Goal: Check status: Check status

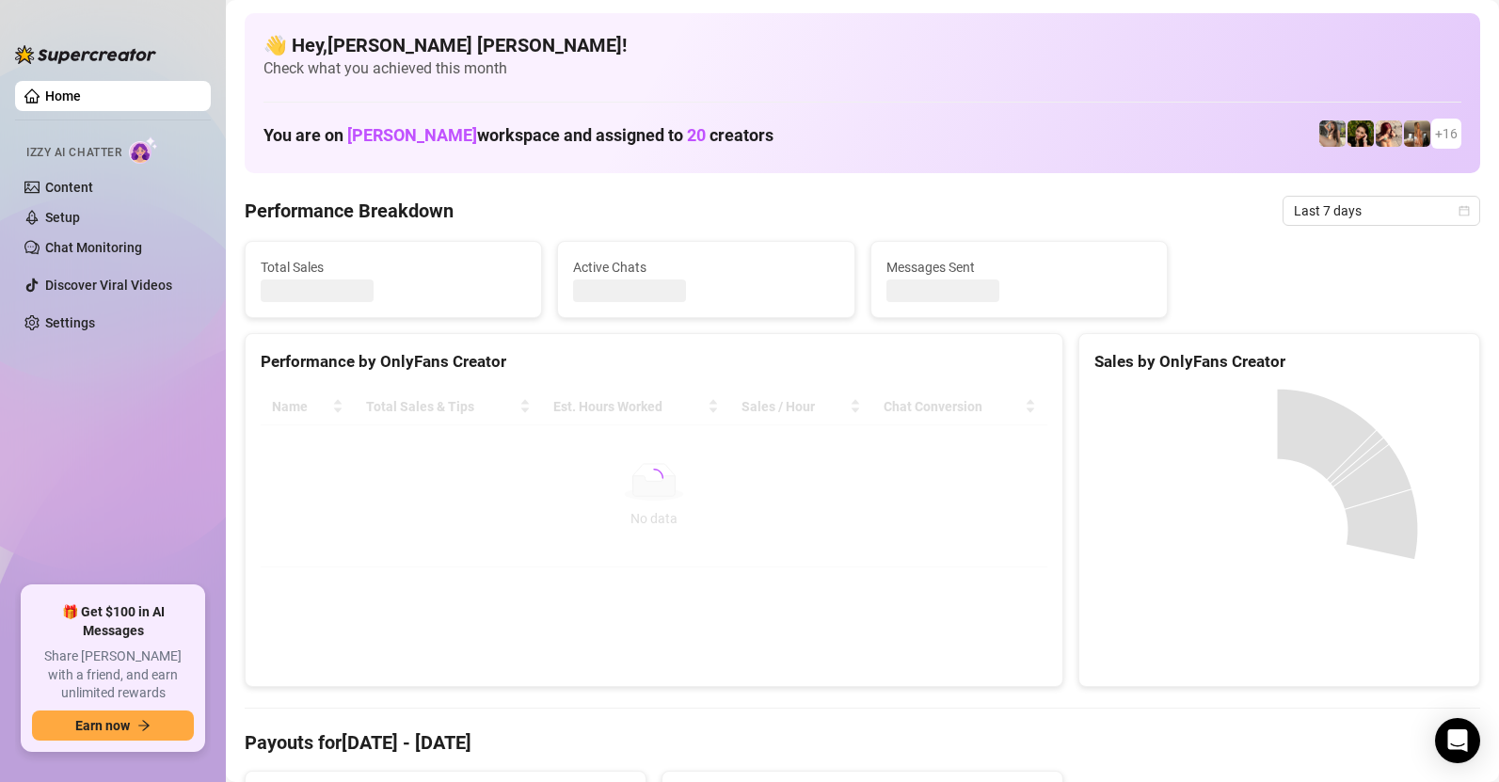
scroll to position [22, 0]
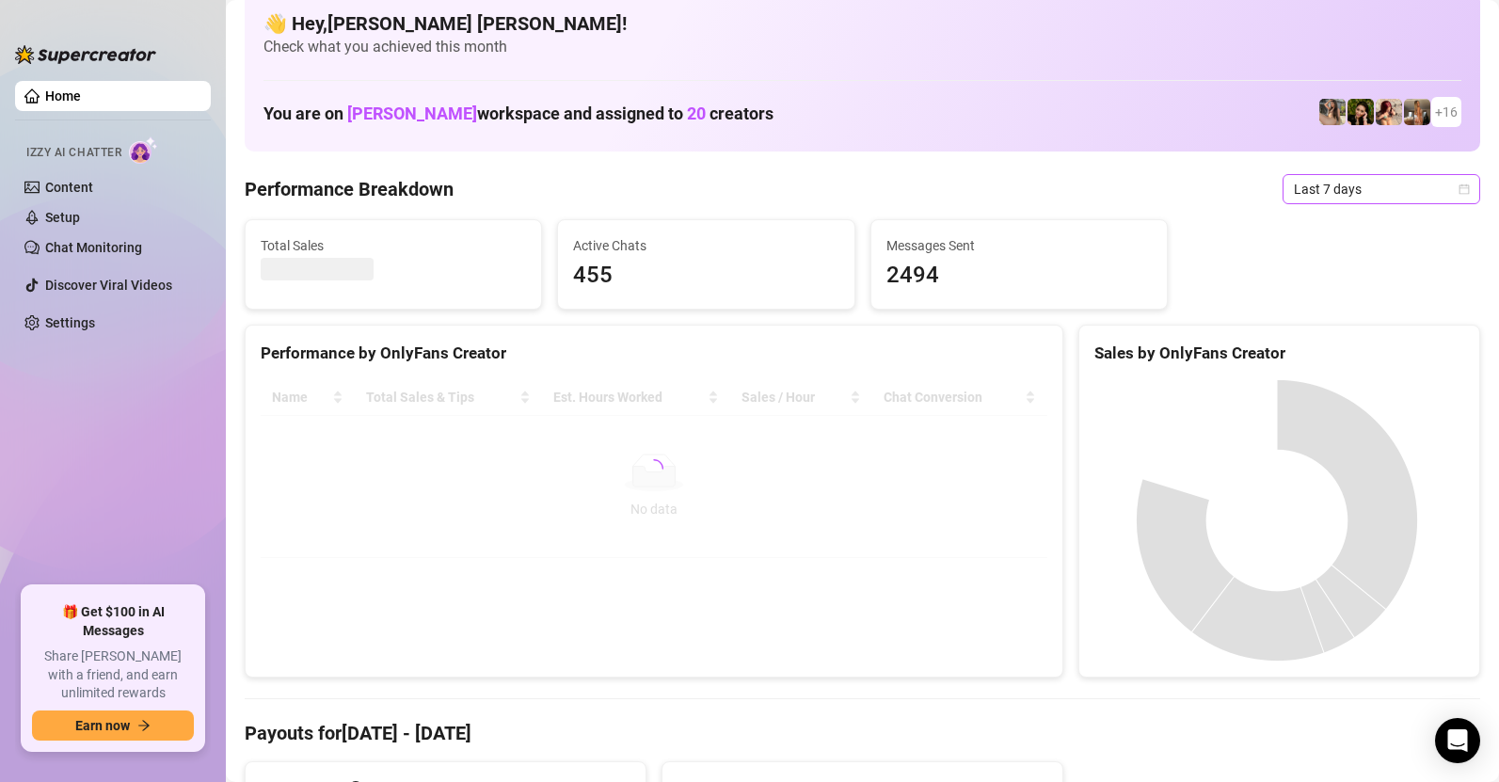
click at [1304, 194] on span "Last 7 days" at bounding box center [1381, 189] width 175 height 28
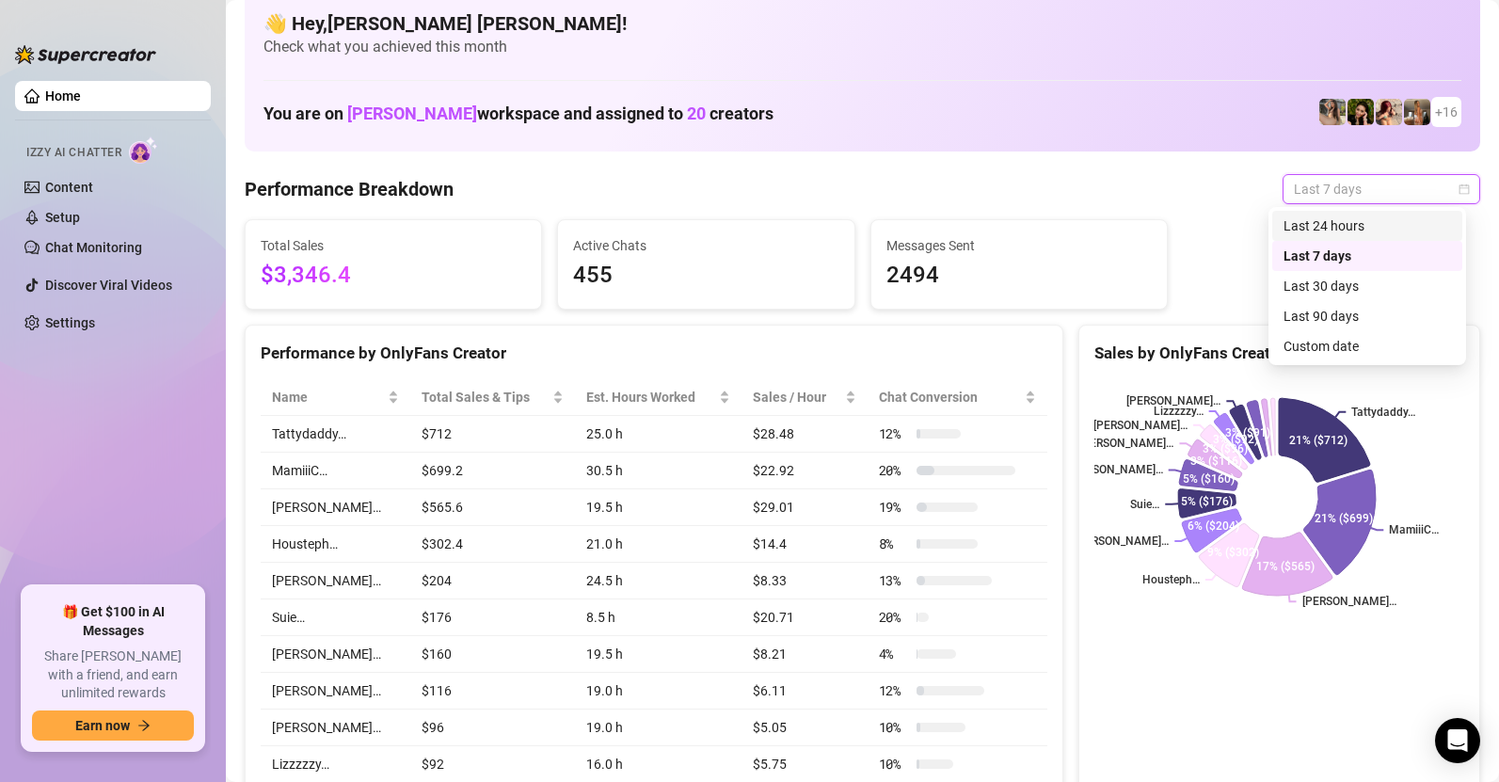
click at [1332, 220] on div "Last 24 hours" at bounding box center [1366, 225] width 167 height 21
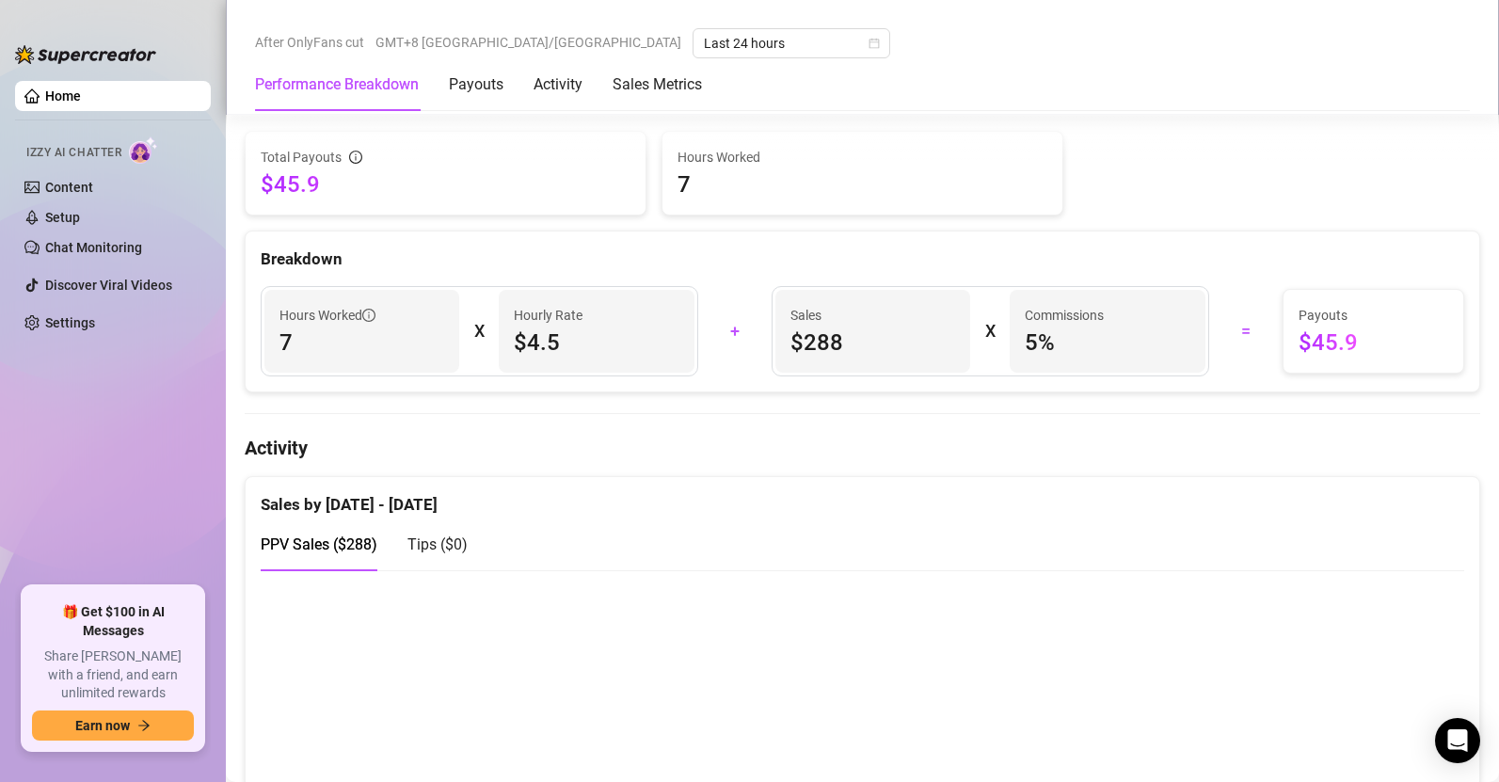
scroll to position [307, 0]
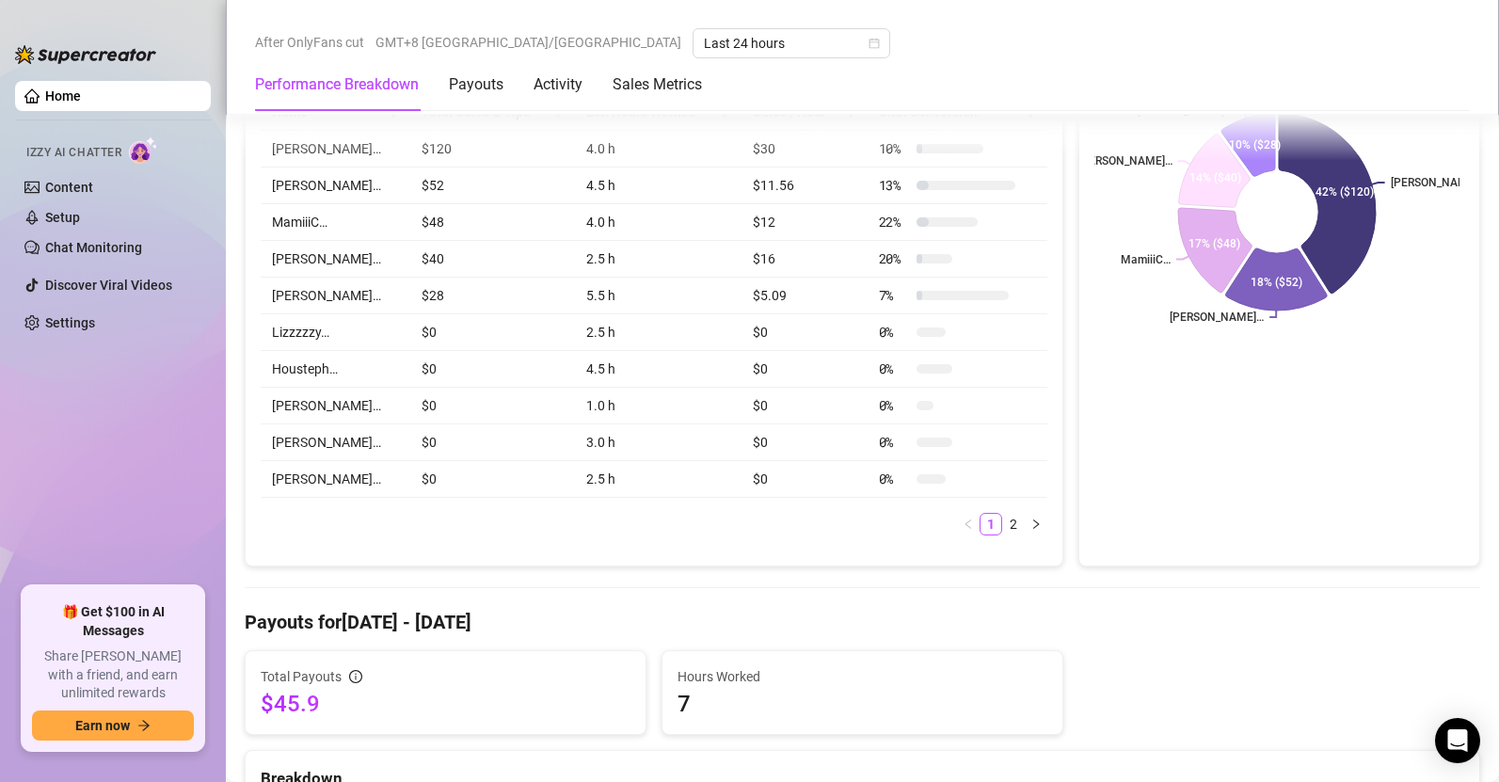
click at [1332, 213] on rect at bounding box center [1276, 211] width 365 height 235
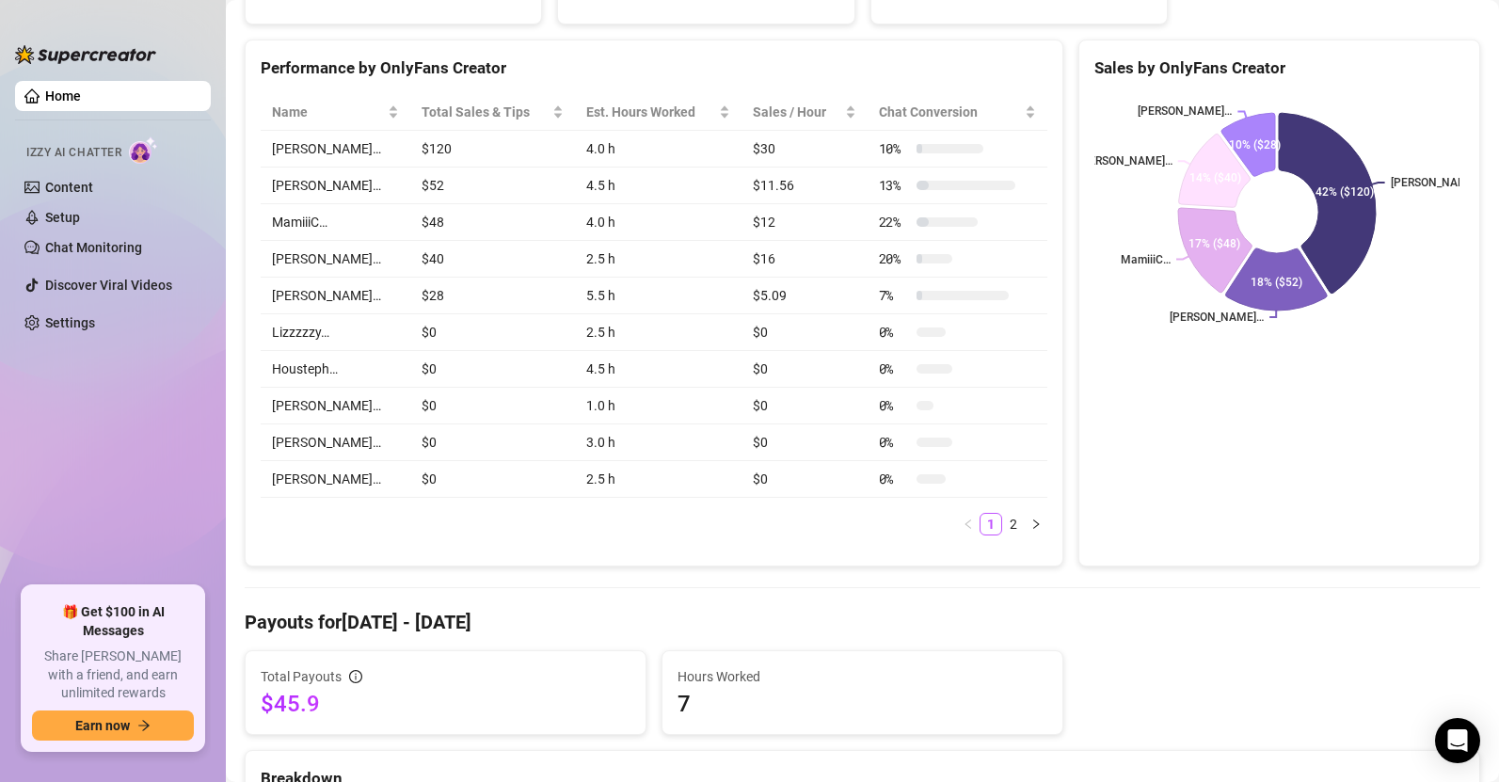
scroll to position [0, 0]
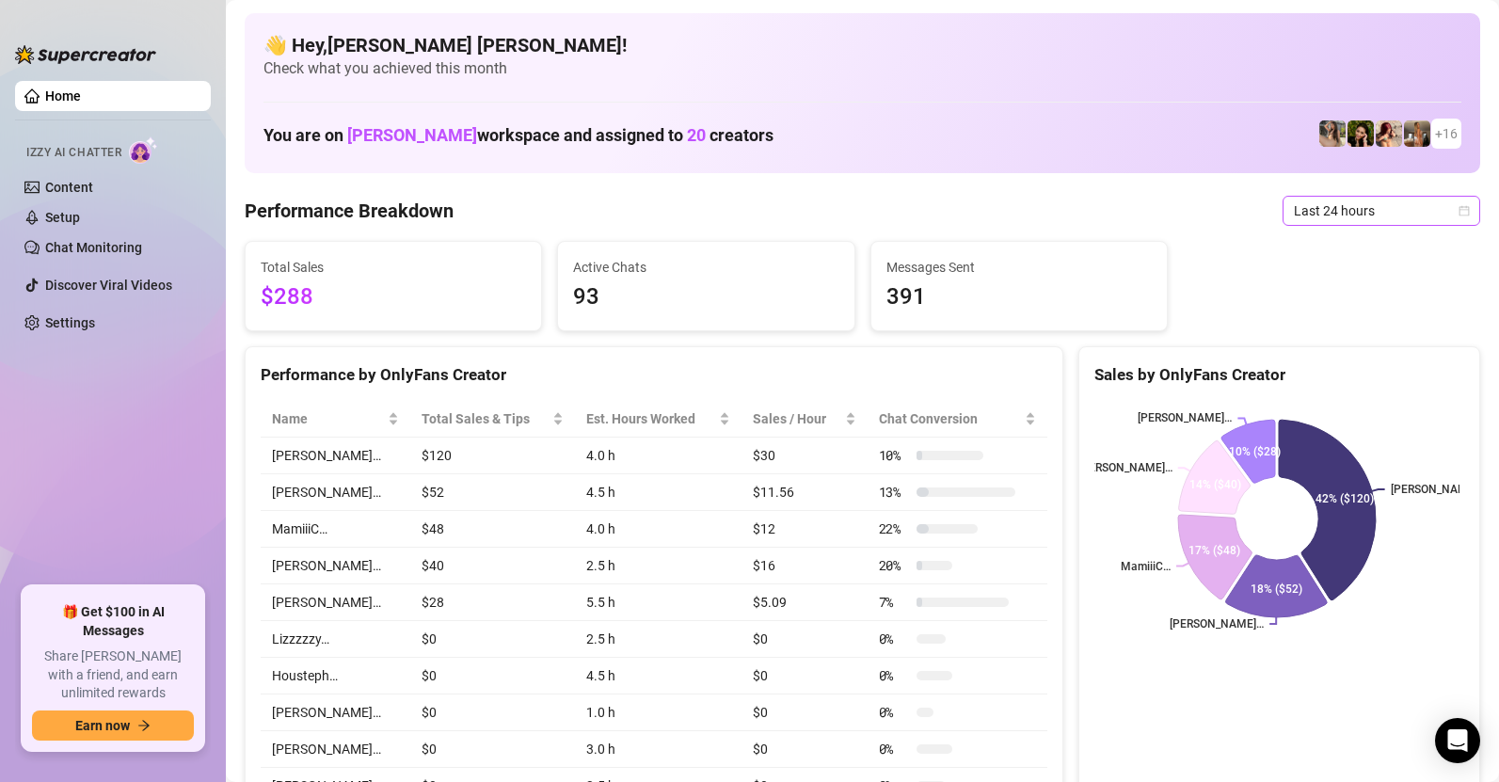
click at [1402, 212] on span "Last 24 hours" at bounding box center [1381, 211] width 175 height 28
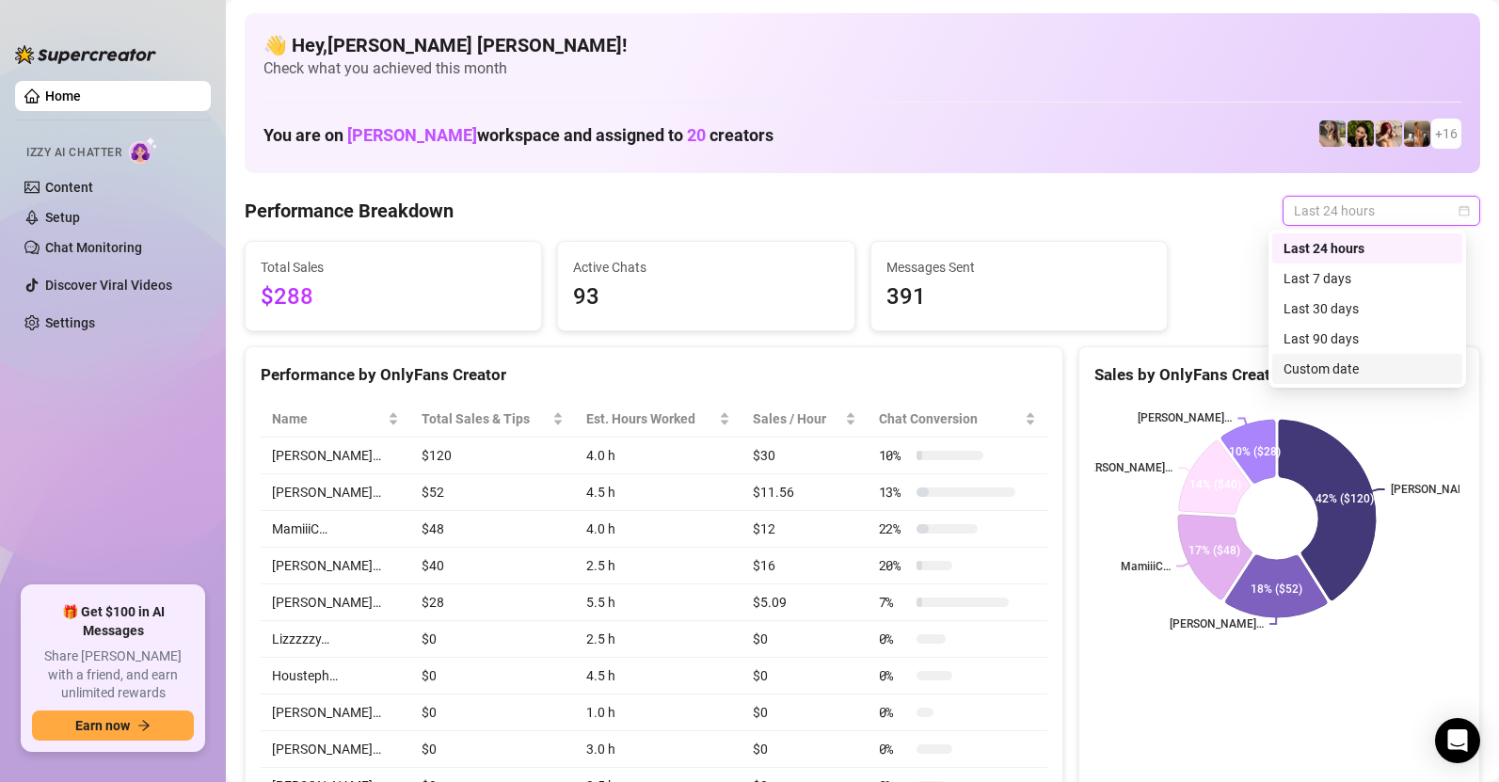
click at [1328, 362] on div "Custom date" at bounding box center [1366, 368] width 167 height 21
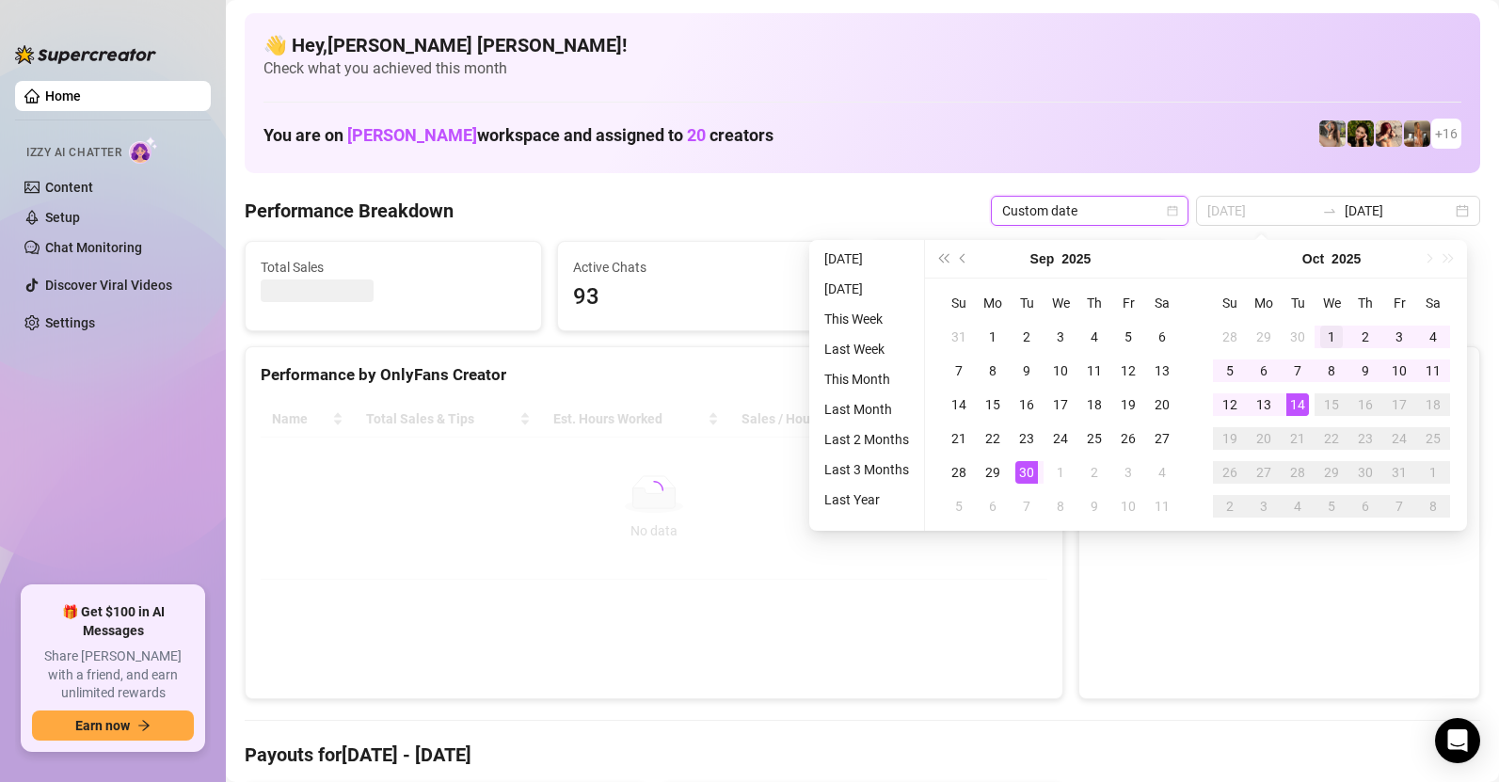
type input "2025-10-01"
click at [1328, 337] on div "1" at bounding box center [1331, 337] width 23 height 23
type input "[DATE]"
click at [1298, 400] on div "14" at bounding box center [1297, 404] width 23 height 23
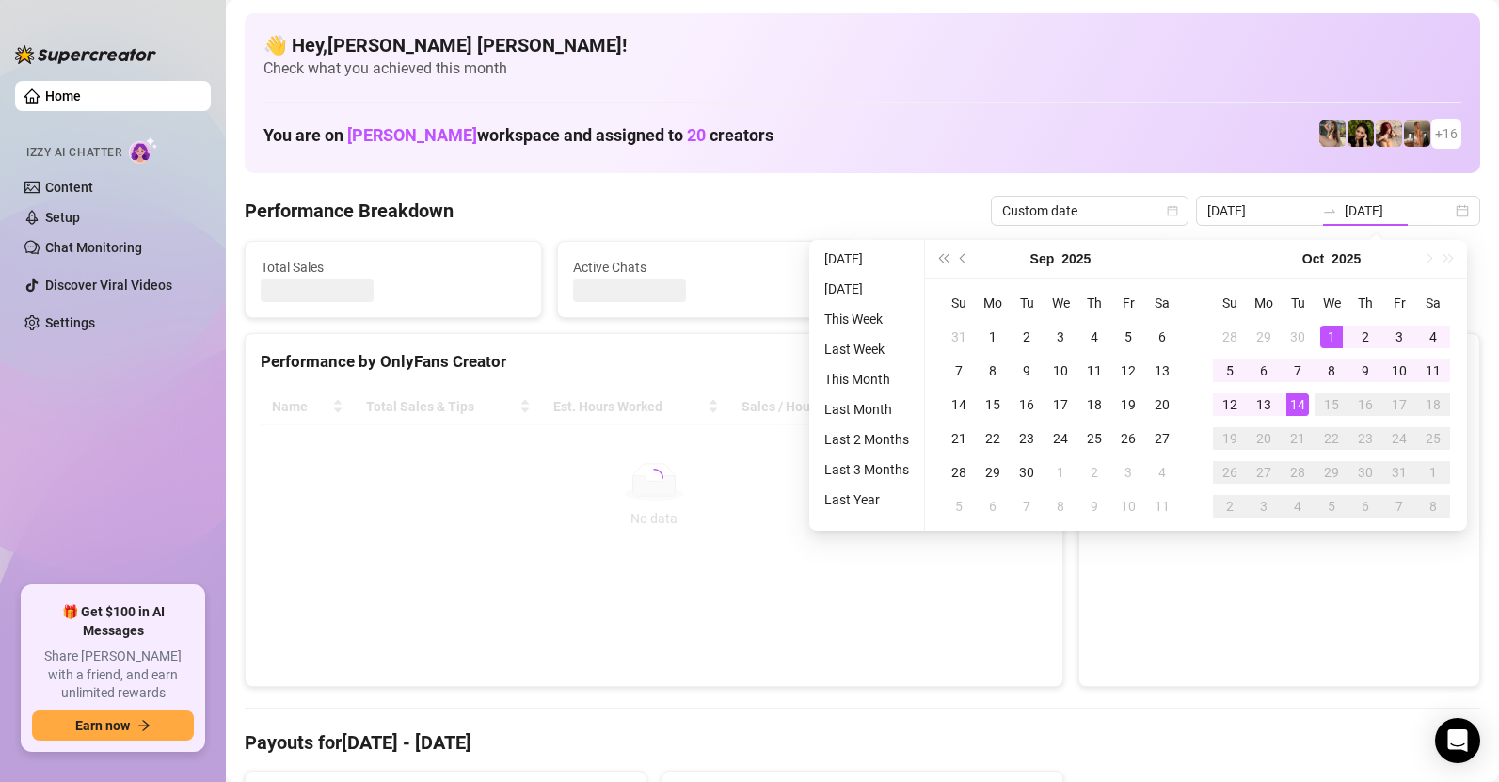
type input "[DATE]"
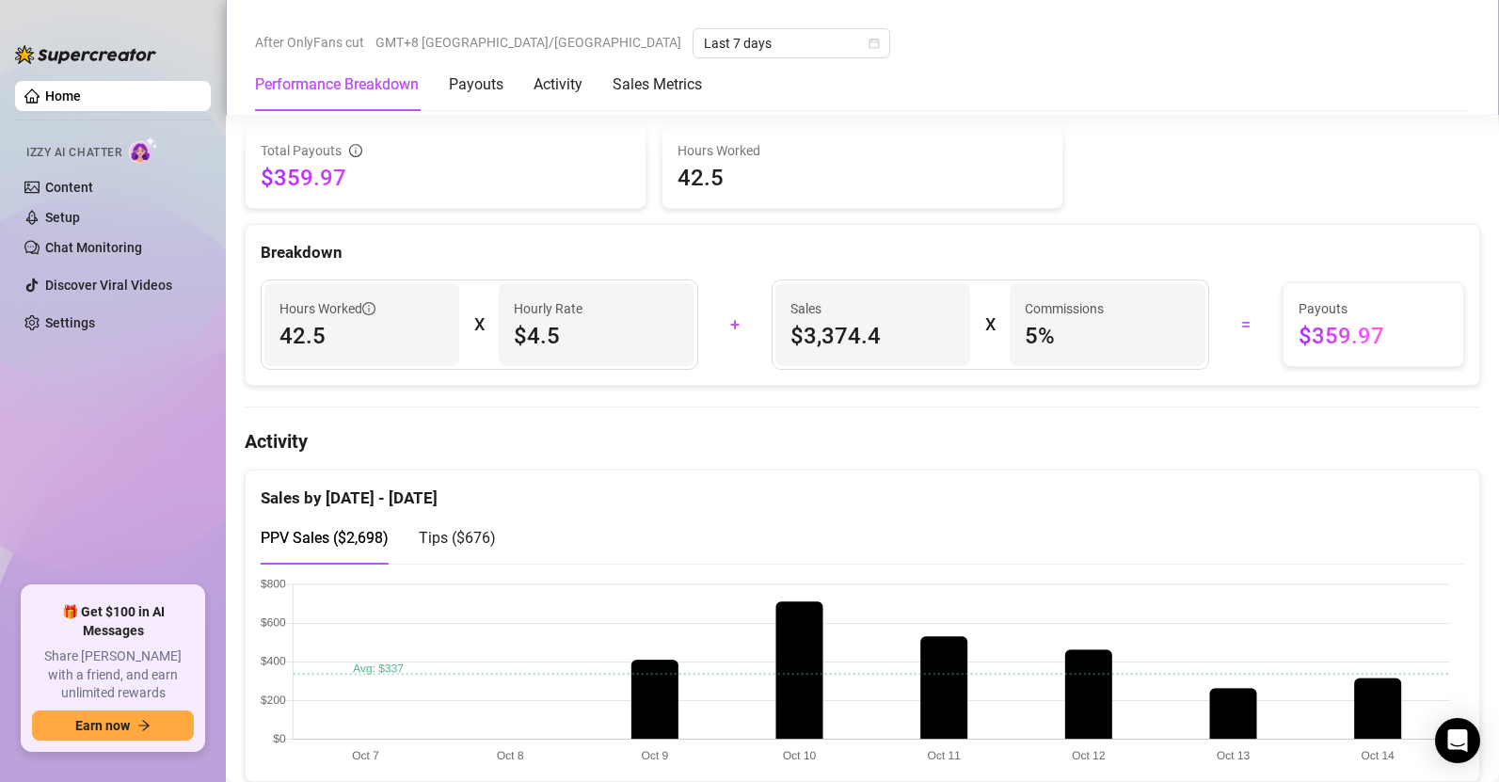
scroll to position [985, 0]
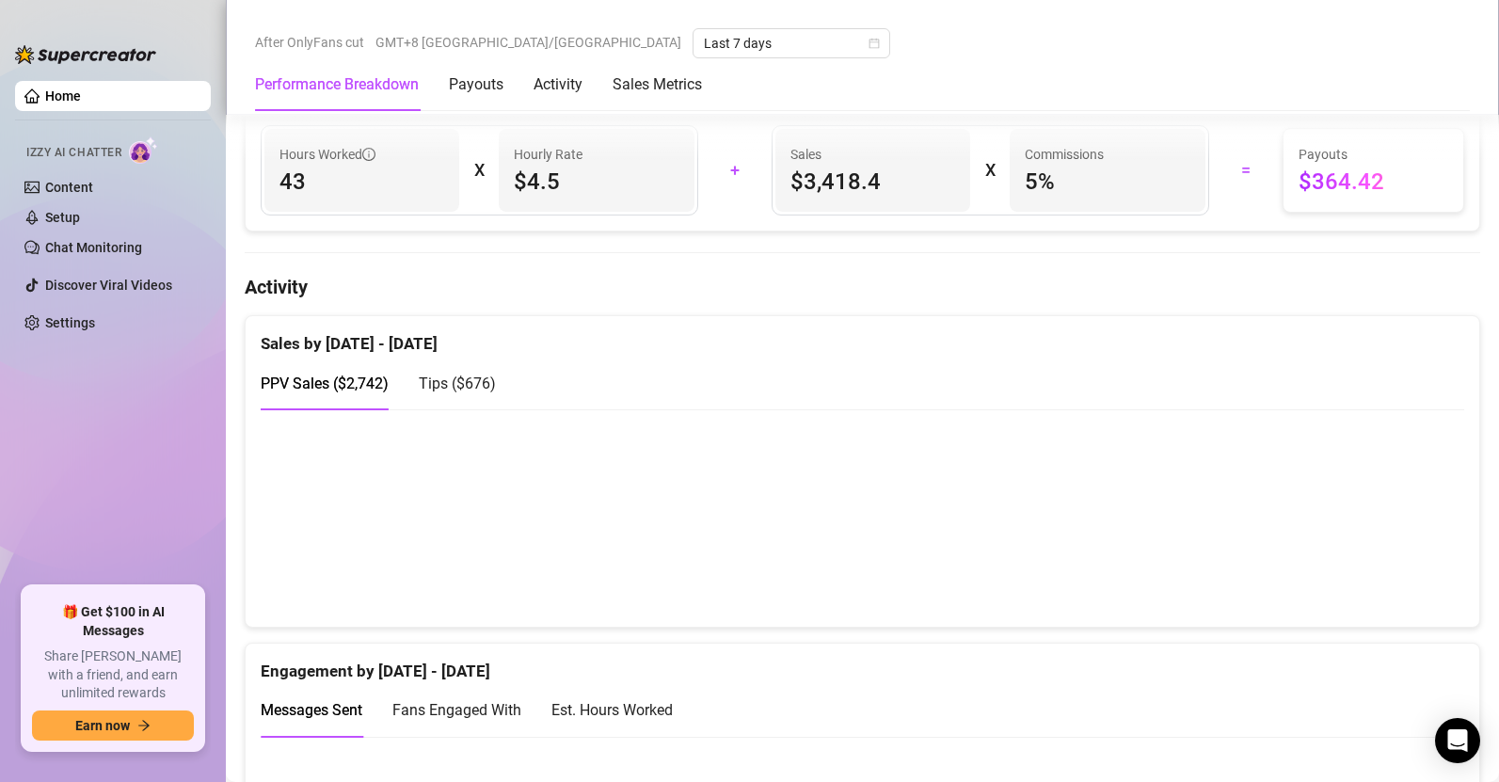
scroll to position [1224, 0]
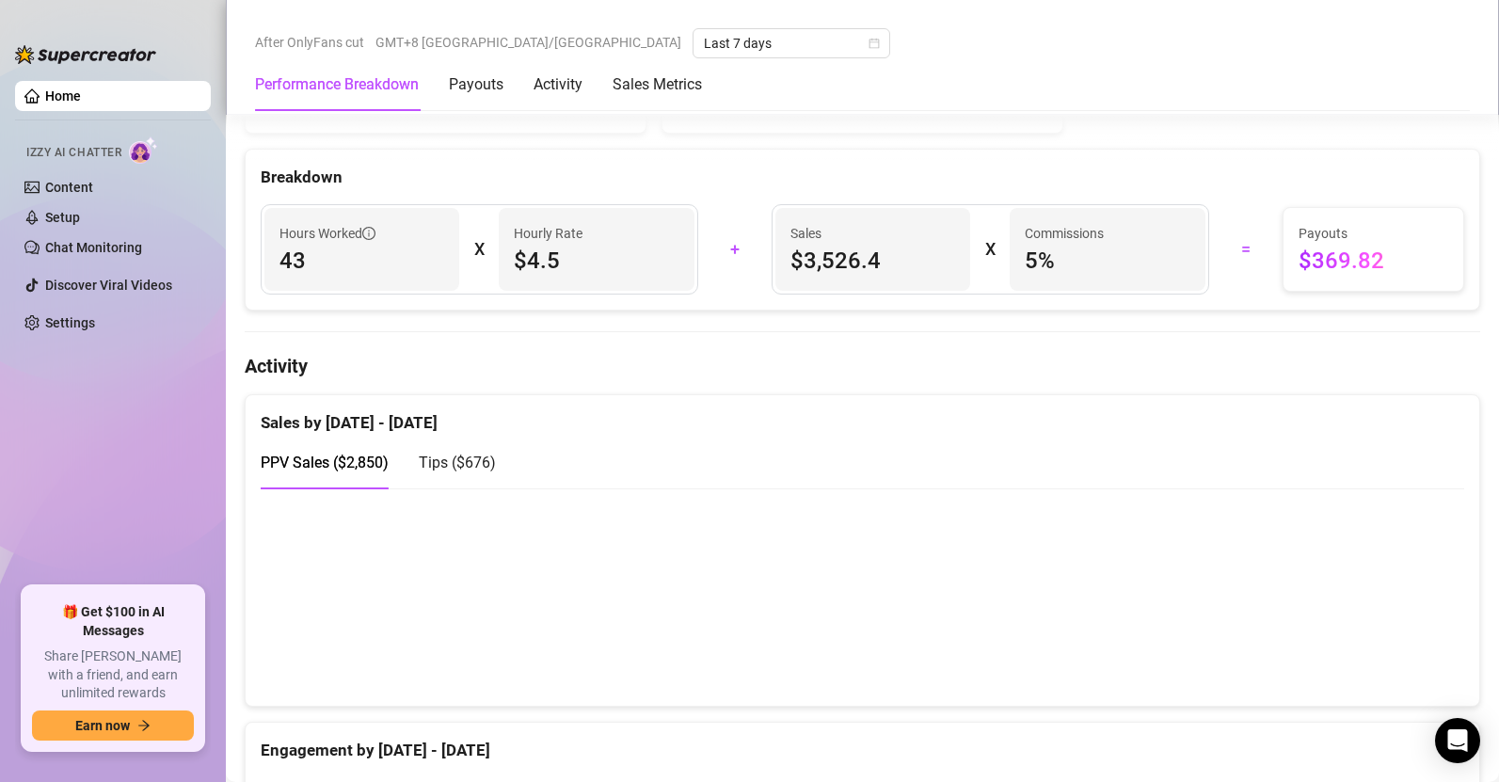
scroll to position [908, 0]
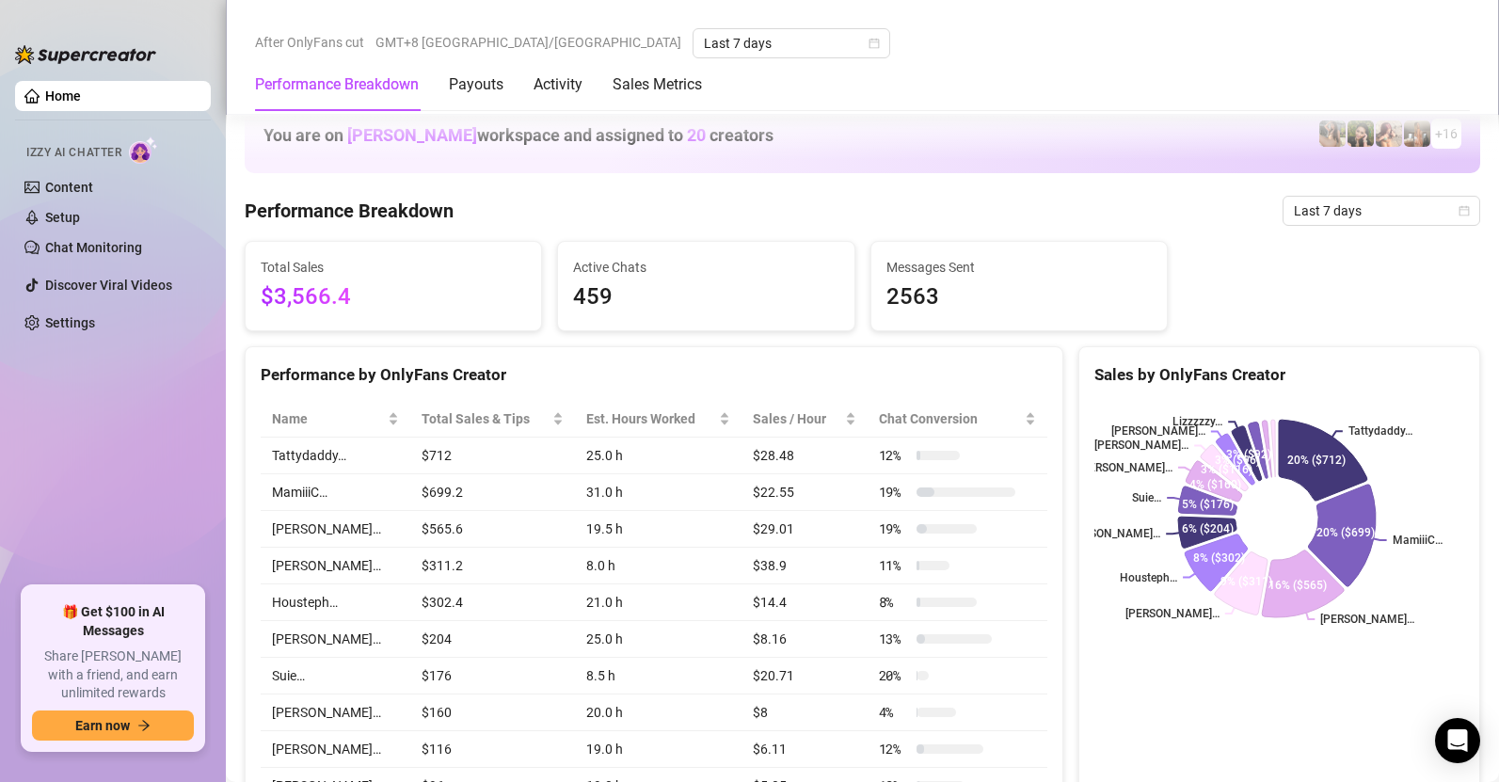
scroll to position [1272, 0]
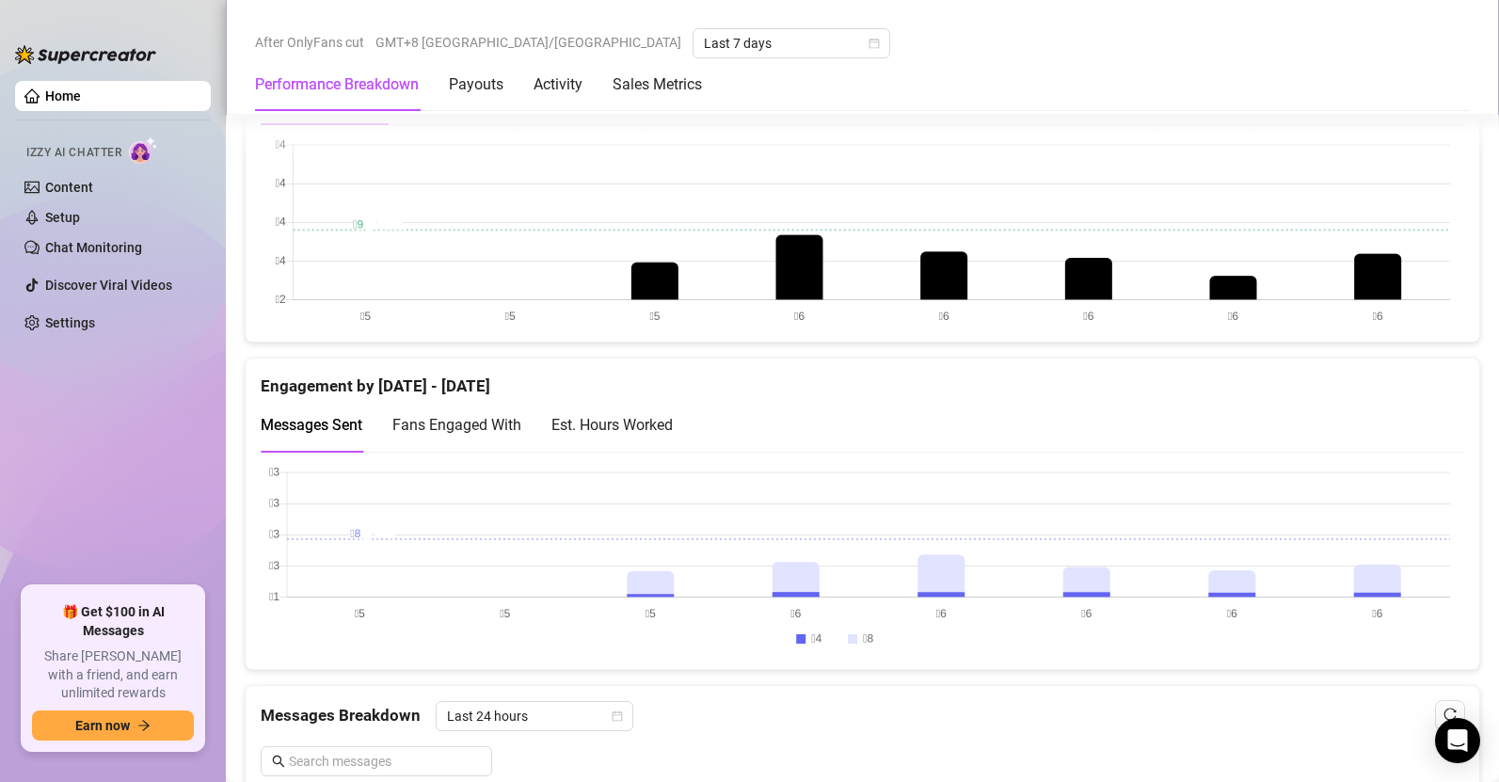
click at [1379, 134] on div "PPV Sales ( $2,890 ) Tips ( $676 )" at bounding box center [862, 106] width 1203 height 69
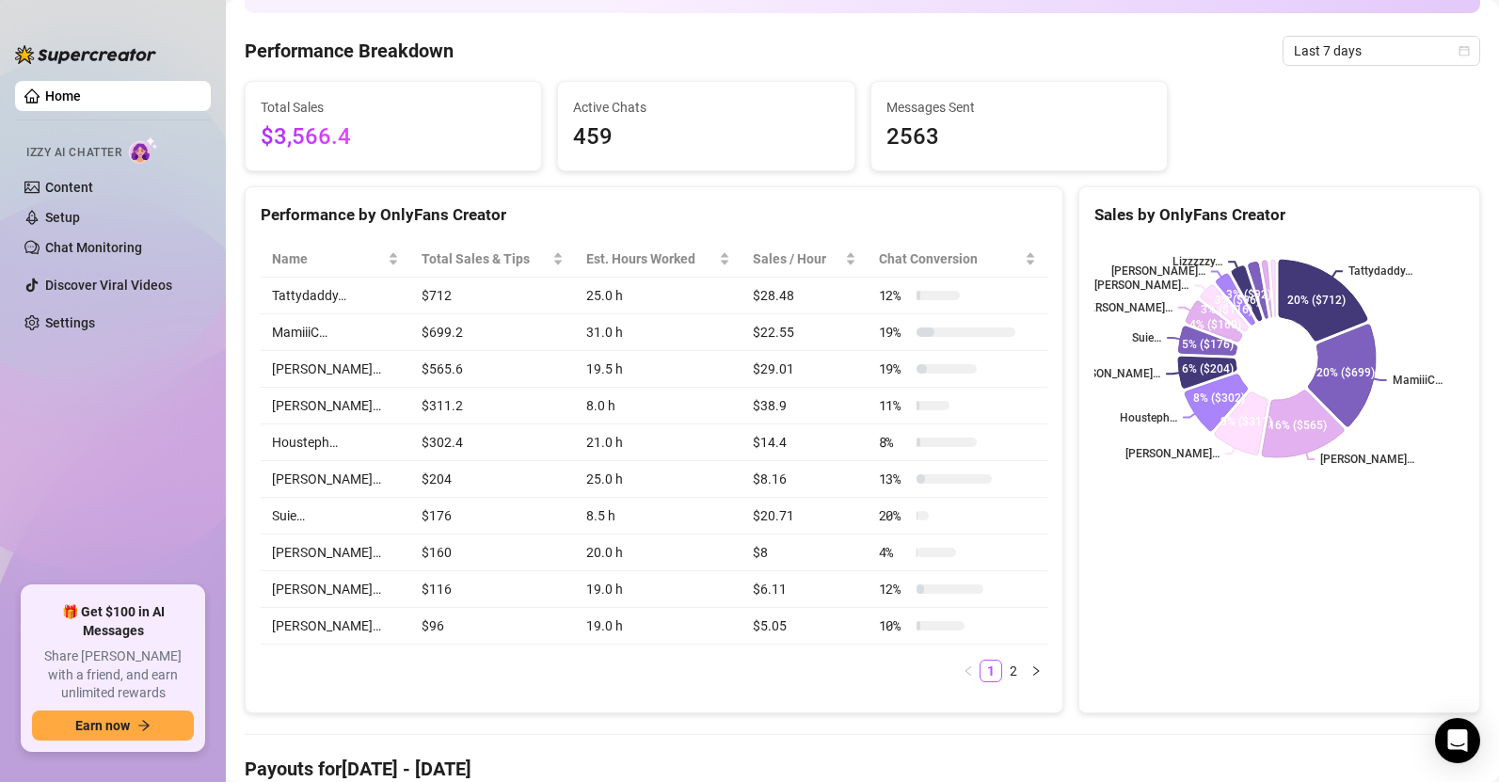
scroll to position [0, 0]
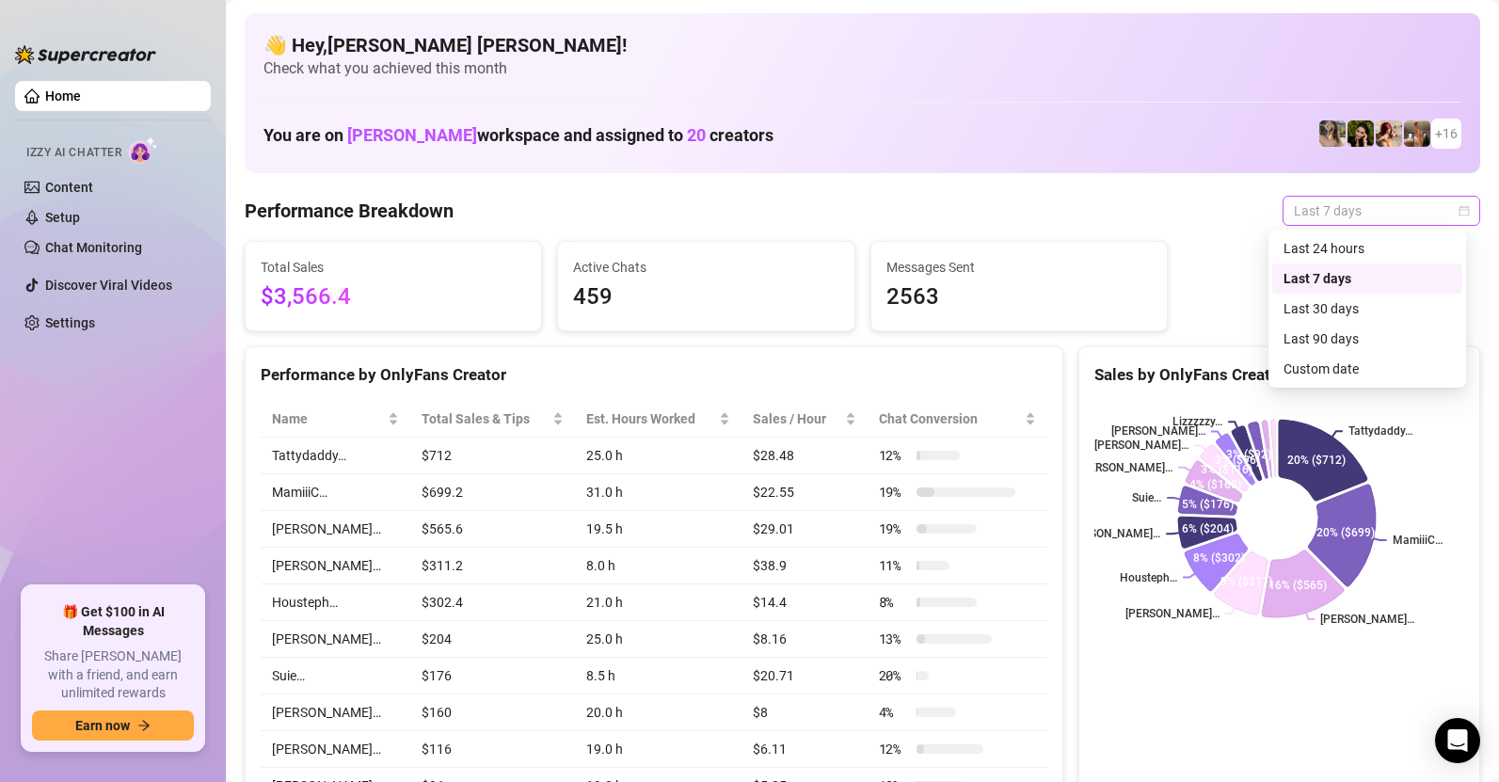
click at [1387, 207] on span "Last 7 days" at bounding box center [1381, 211] width 175 height 28
click at [1335, 361] on div "Custom date" at bounding box center [1366, 368] width 167 height 21
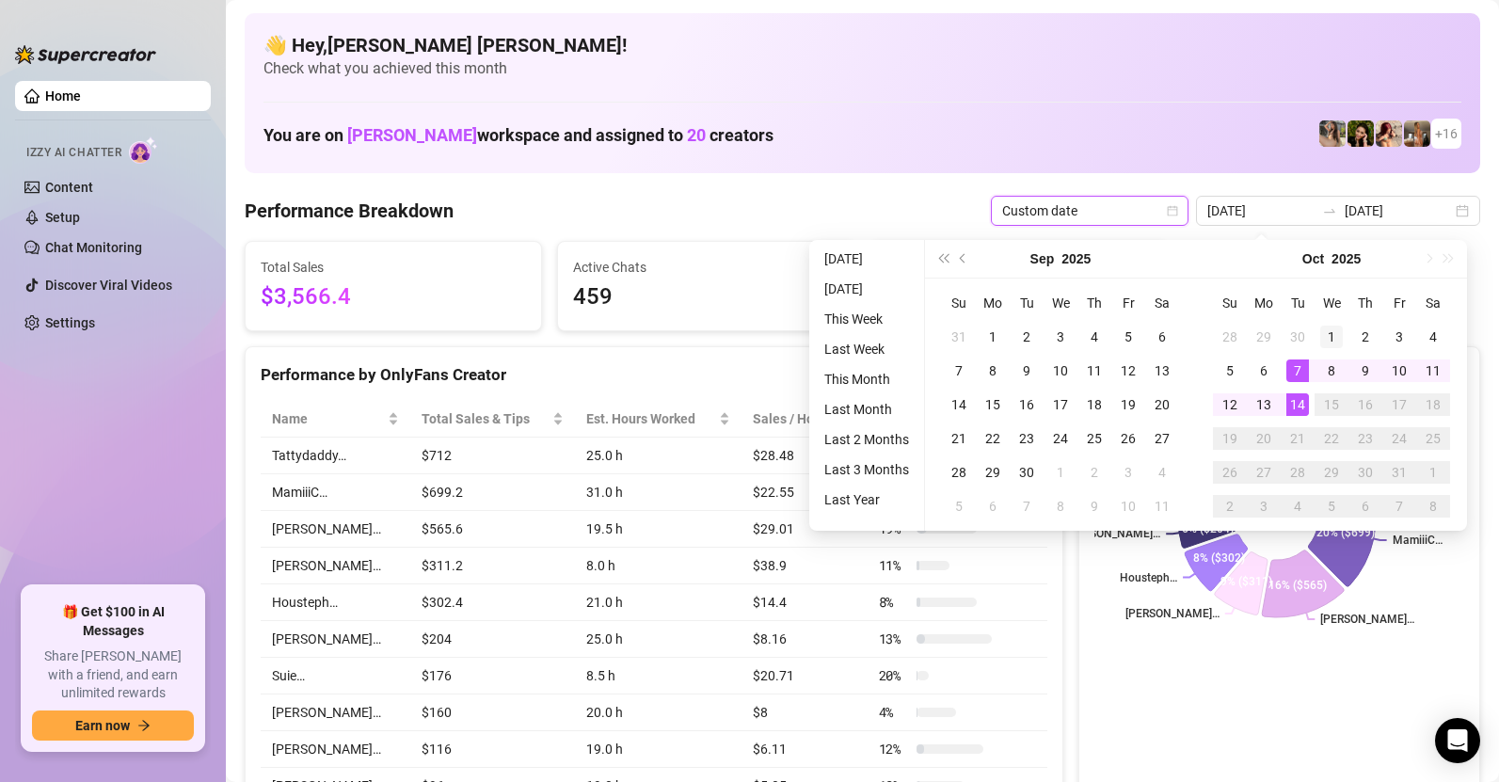
type input "[DATE]"
click at [1336, 331] on div "1" at bounding box center [1331, 337] width 23 height 23
type input "[DATE]"
click at [1300, 404] on div "14" at bounding box center [1297, 404] width 23 height 23
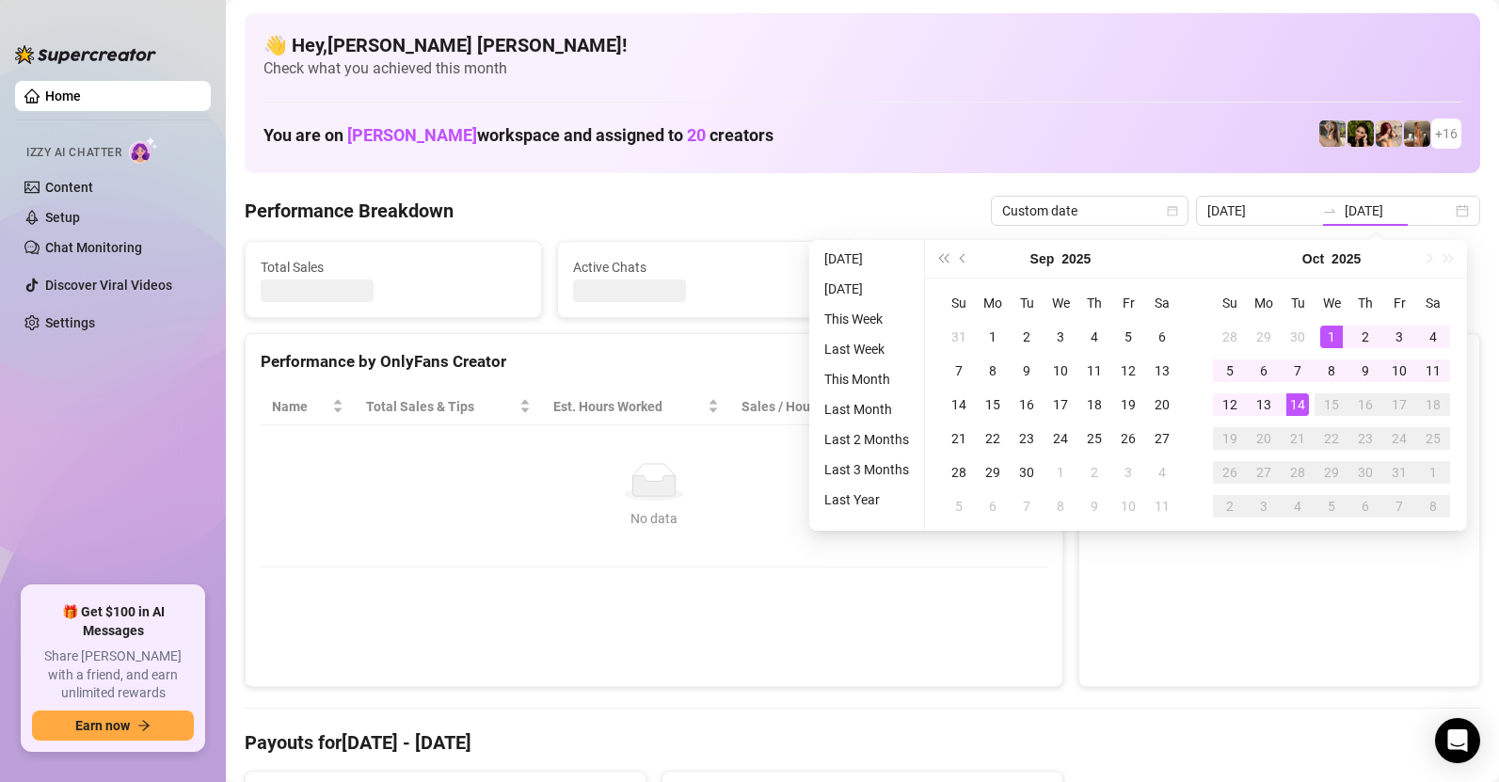
type input "[DATE]"
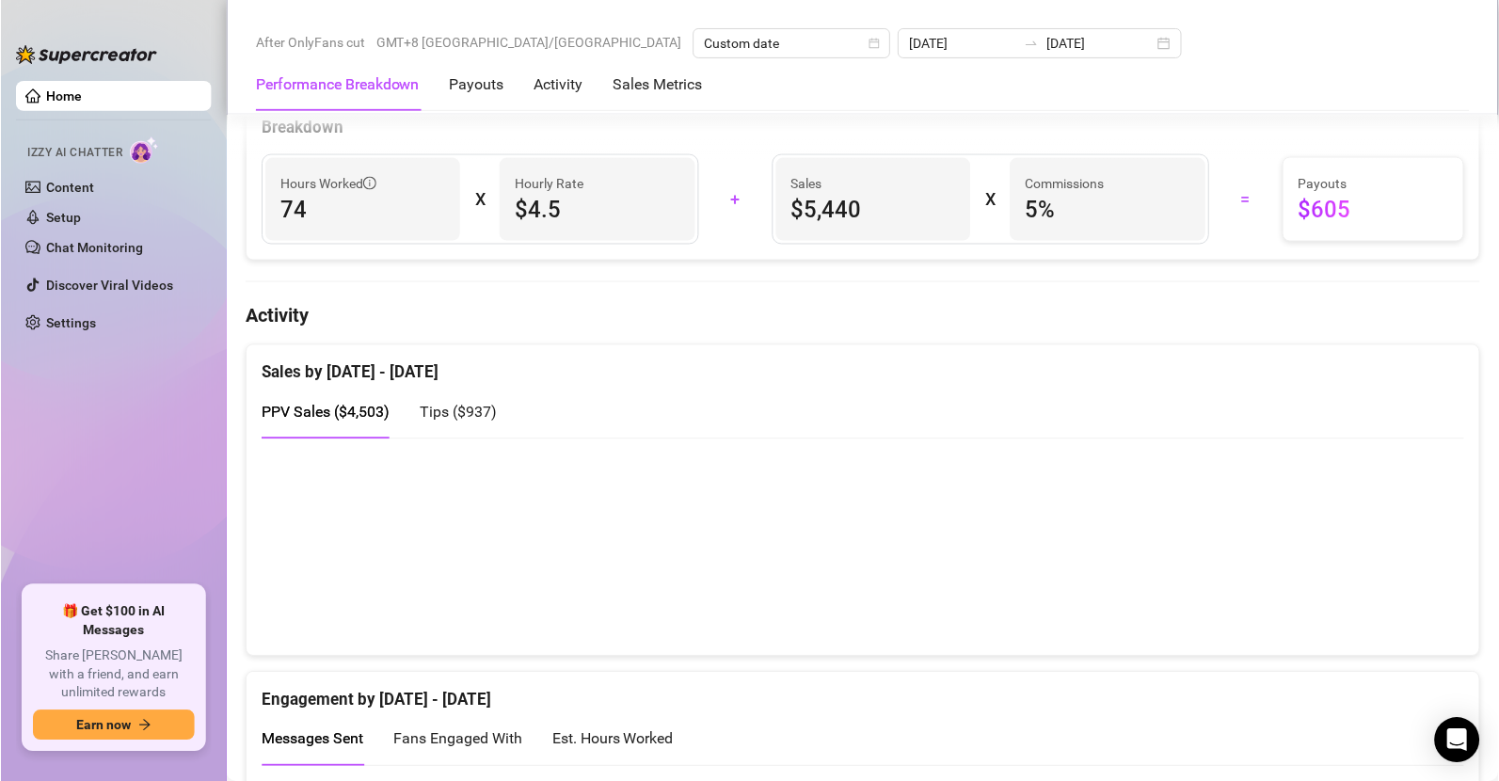
scroll to position [994, 0]
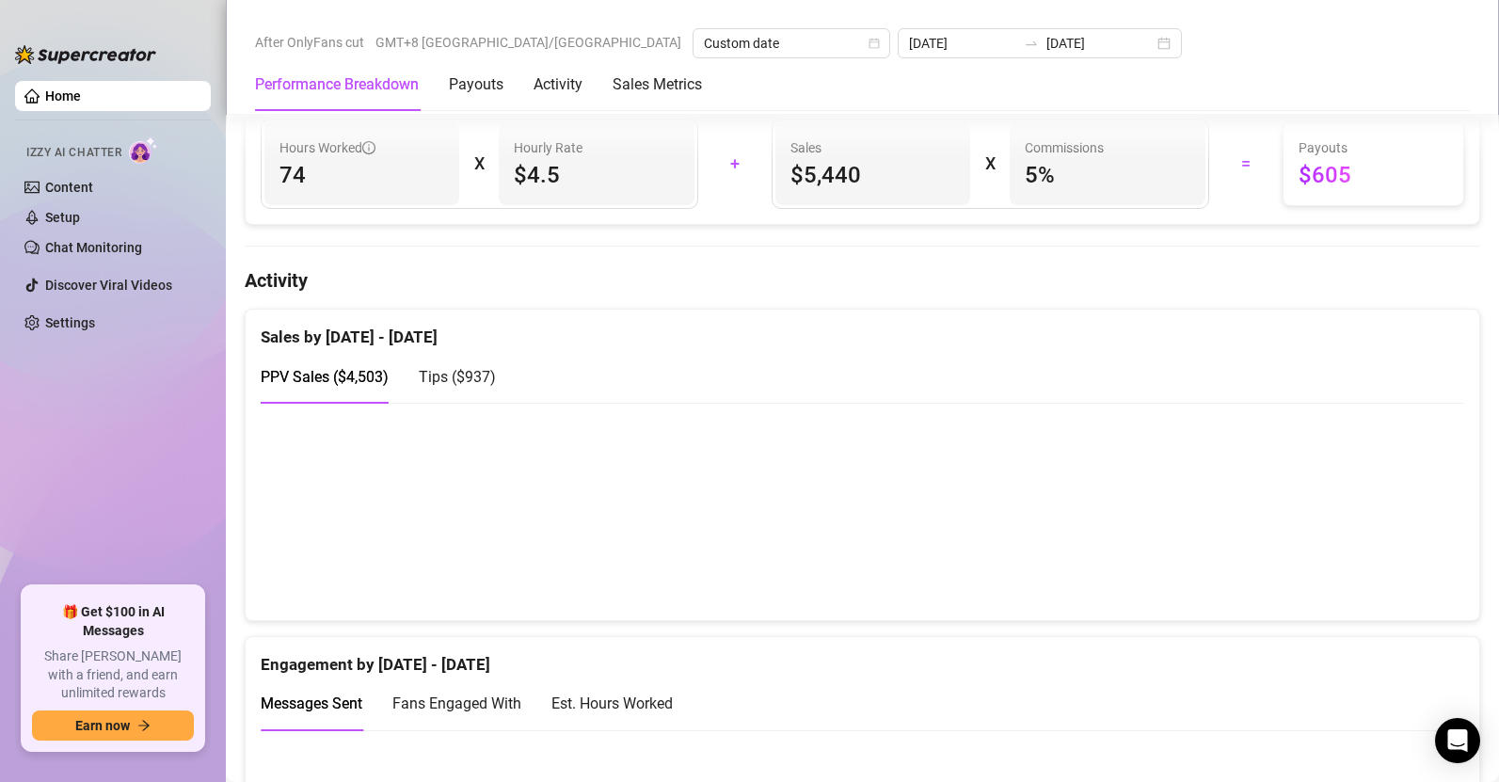
click at [1143, 375] on div "PPV Sales ( $4,503 ) Tips ( $937 )" at bounding box center [862, 377] width 1203 height 54
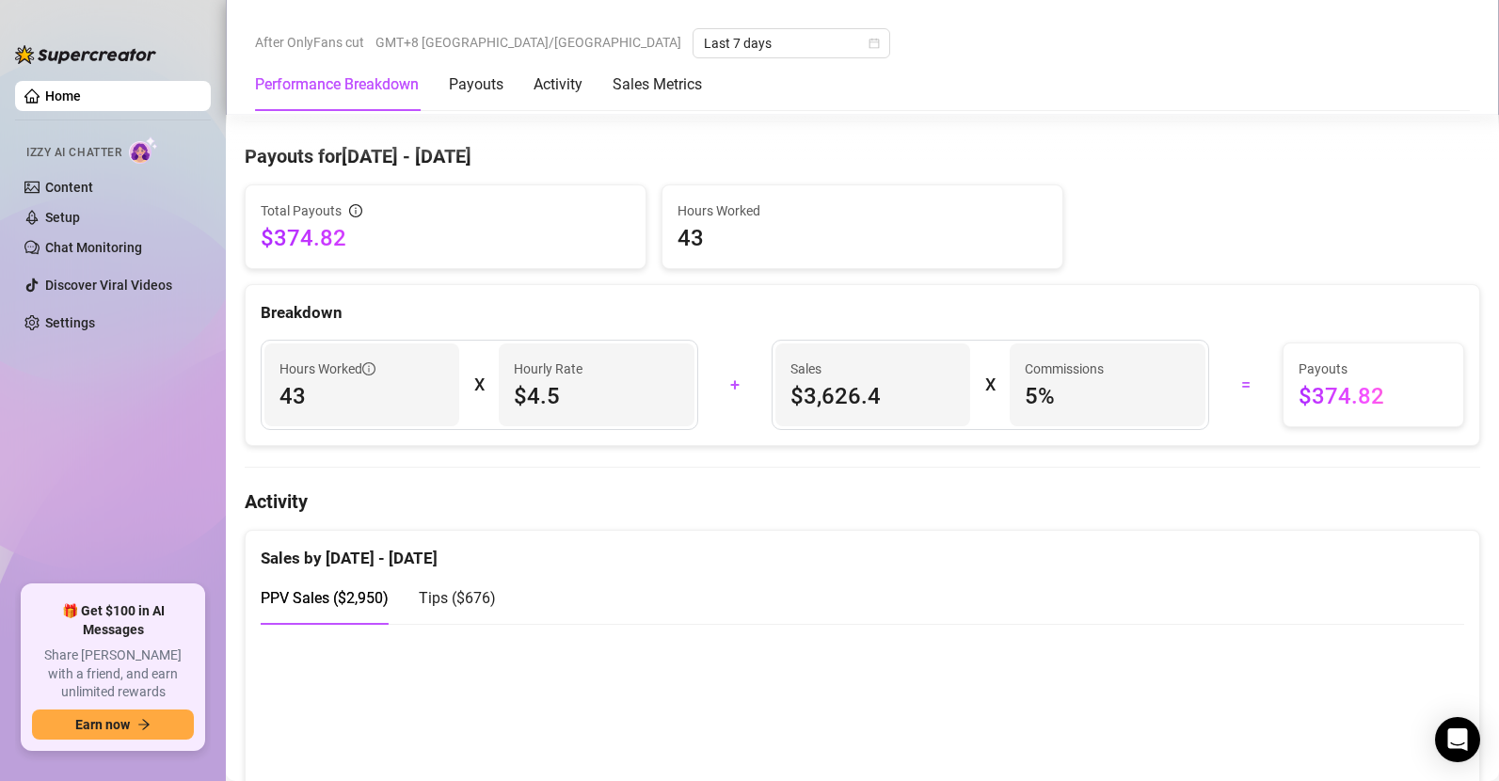
scroll to position [978, 0]
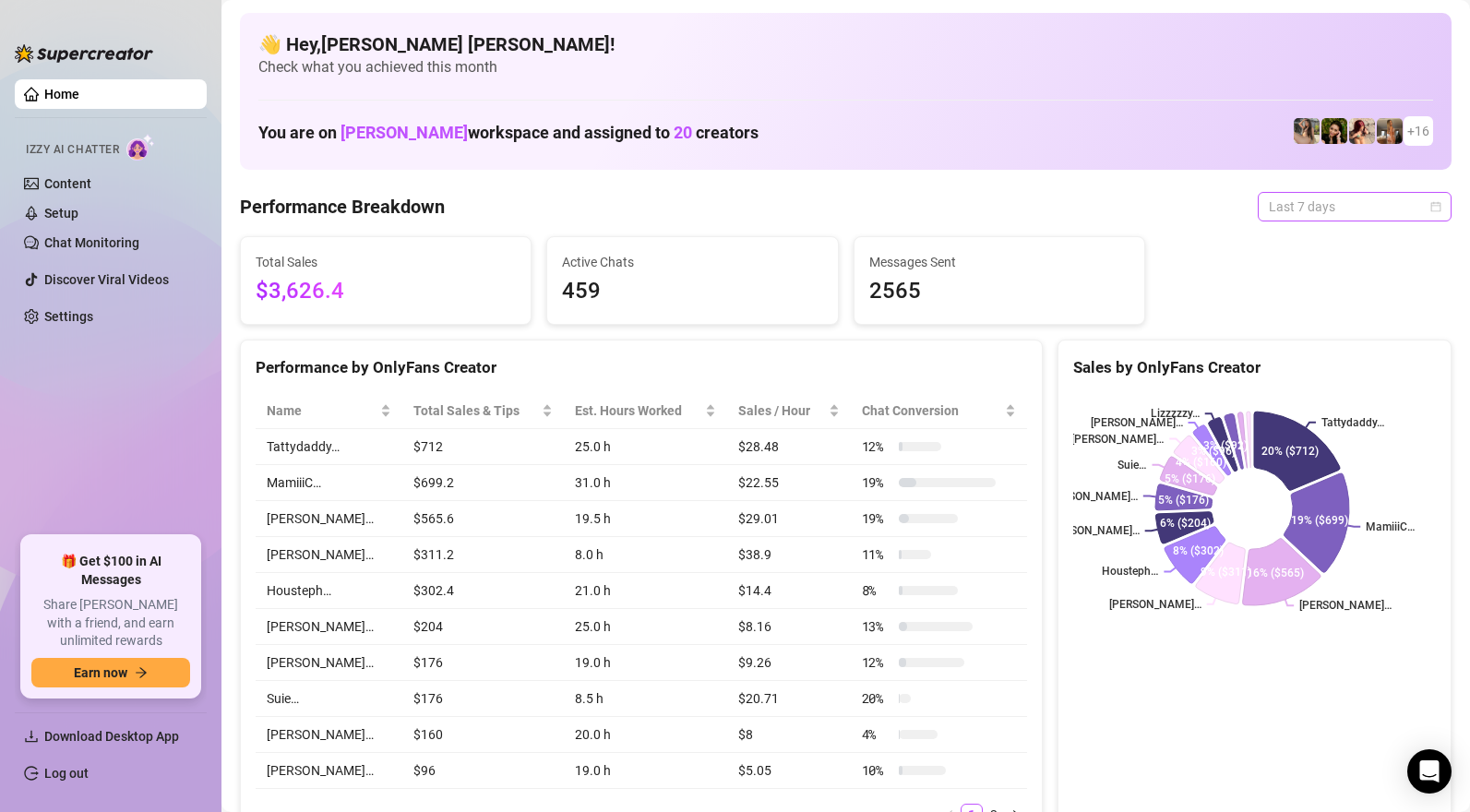
click at [1334, 203] on span "Last 7 days" at bounding box center [1354, 207] width 172 height 27
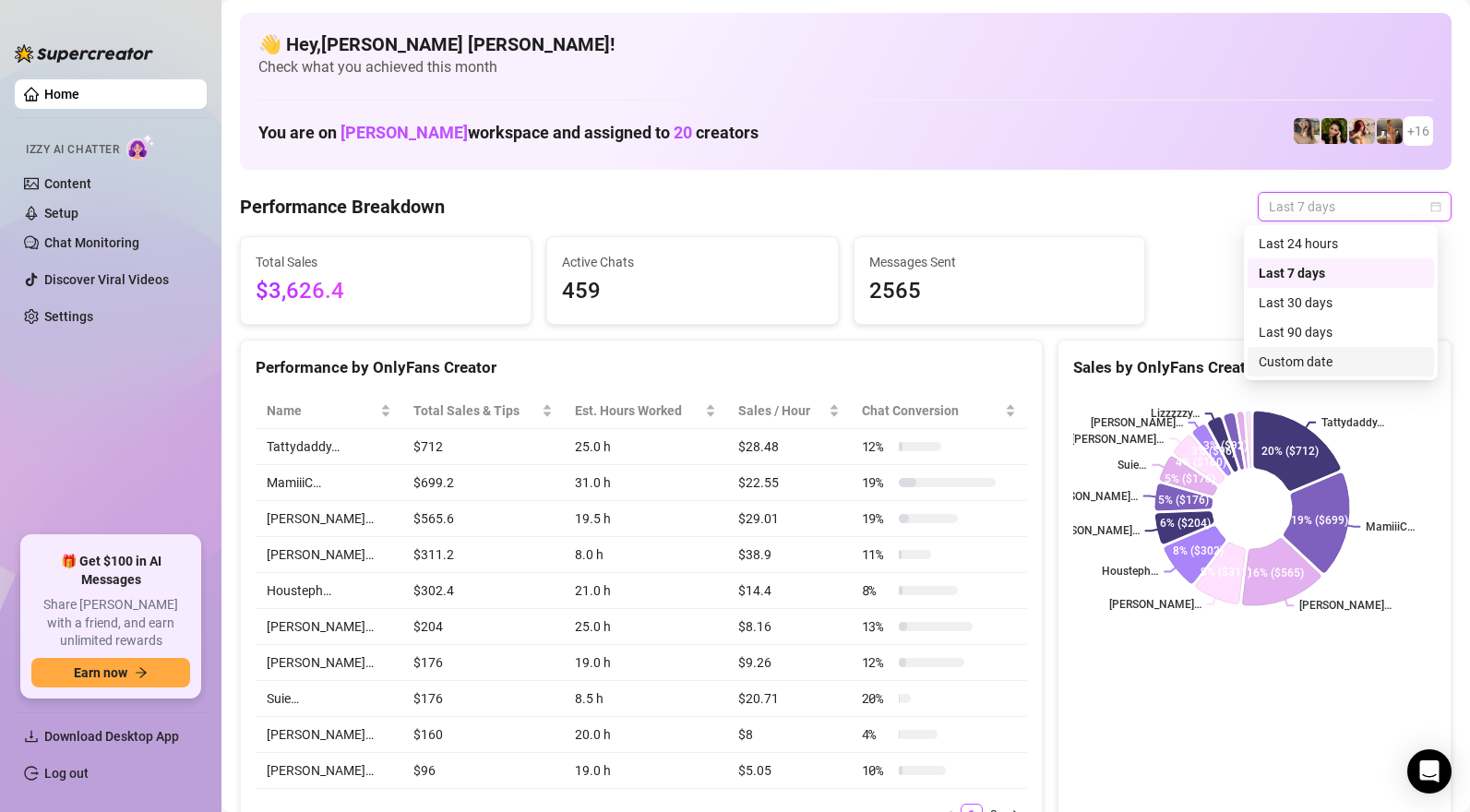
click at [1304, 351] on div "Custom date" at bounding box center [1340, 361] width 164 height 21
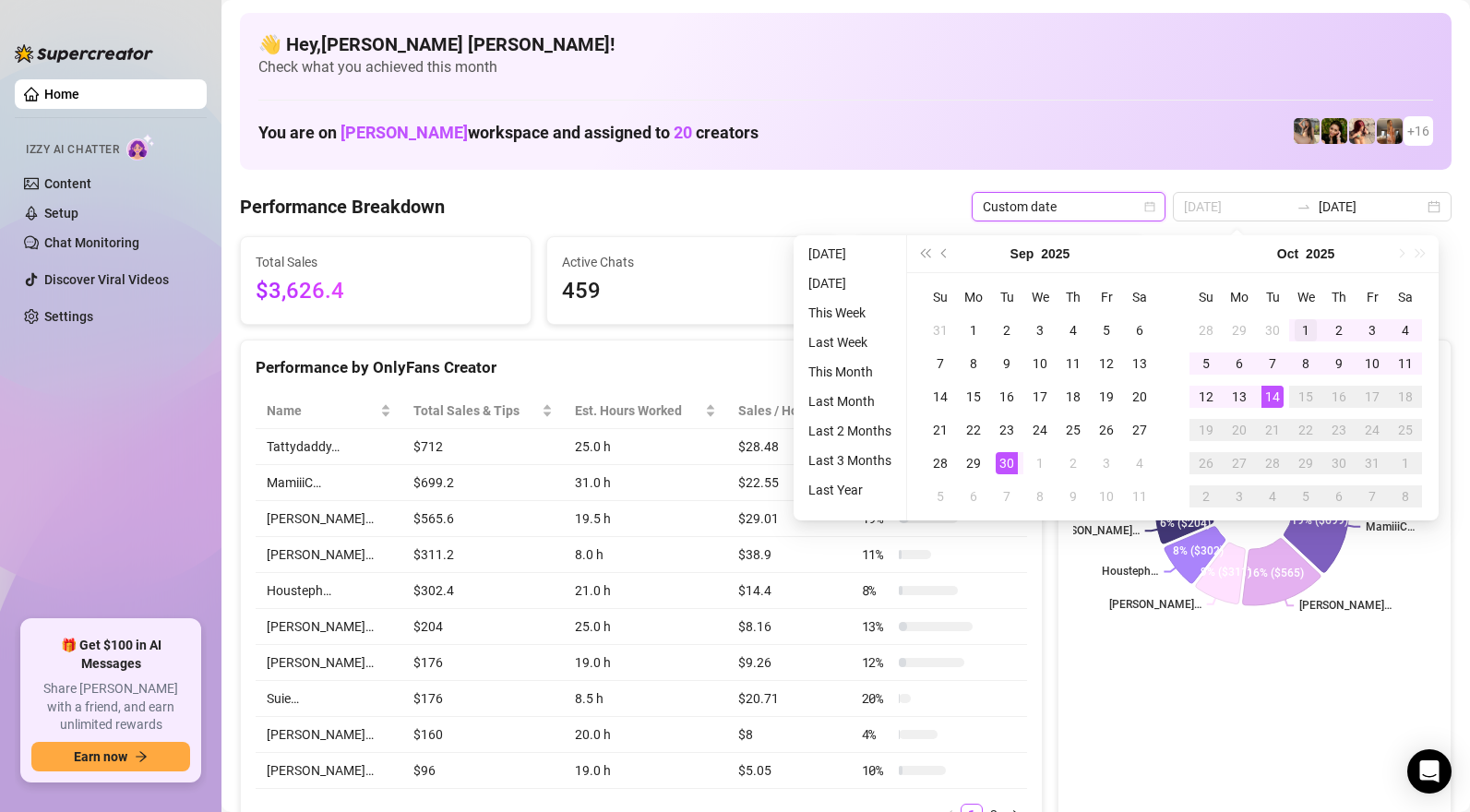
type input "[DATE]"
click at [1301, 325] on div "1" at bounding box center [1305, 330] width 23 height 23
type input "[DATE]"
click at [1274, 396] on div "14" at bounding box center [1272, 396] width 23 height 23
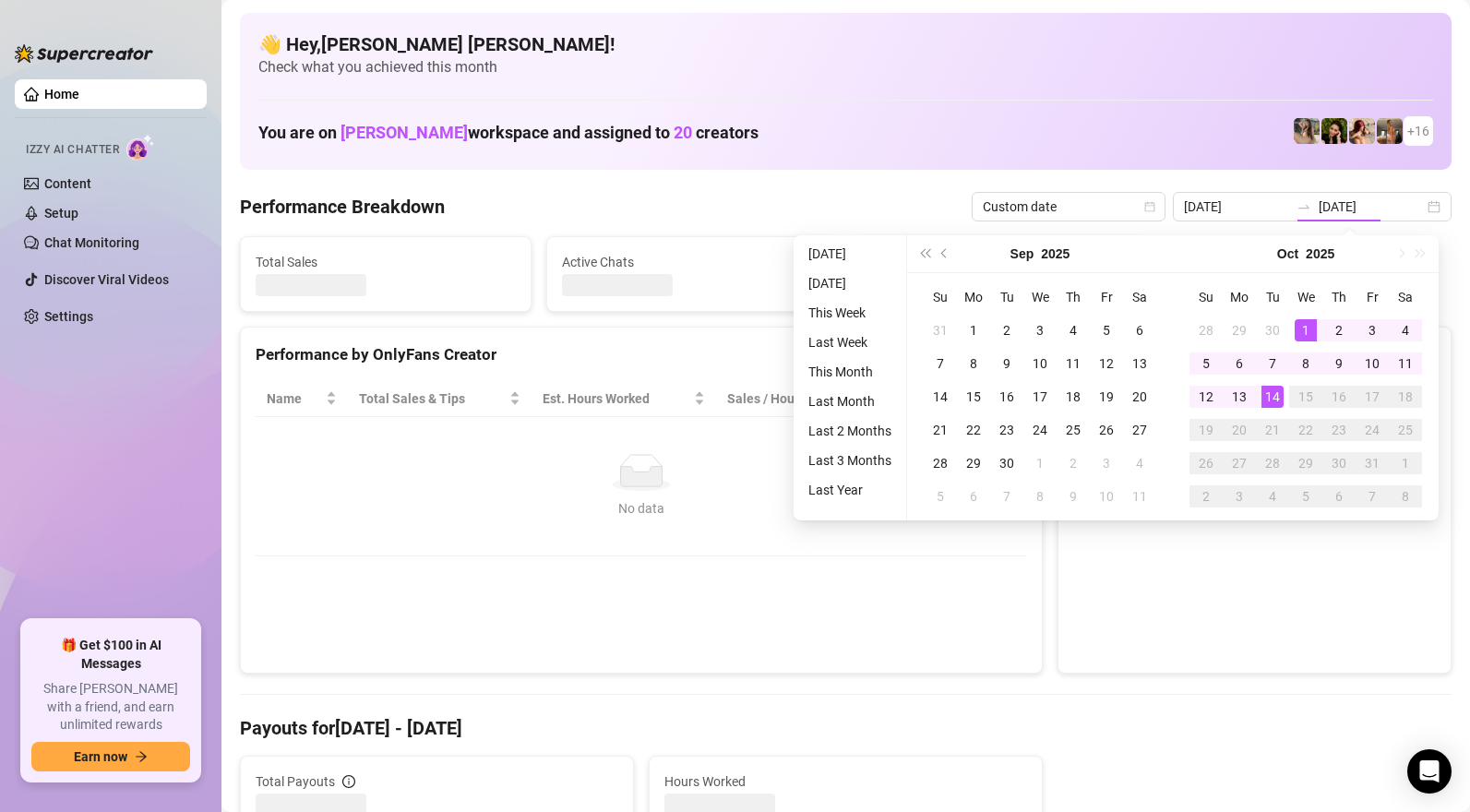
type input "[DATE]"
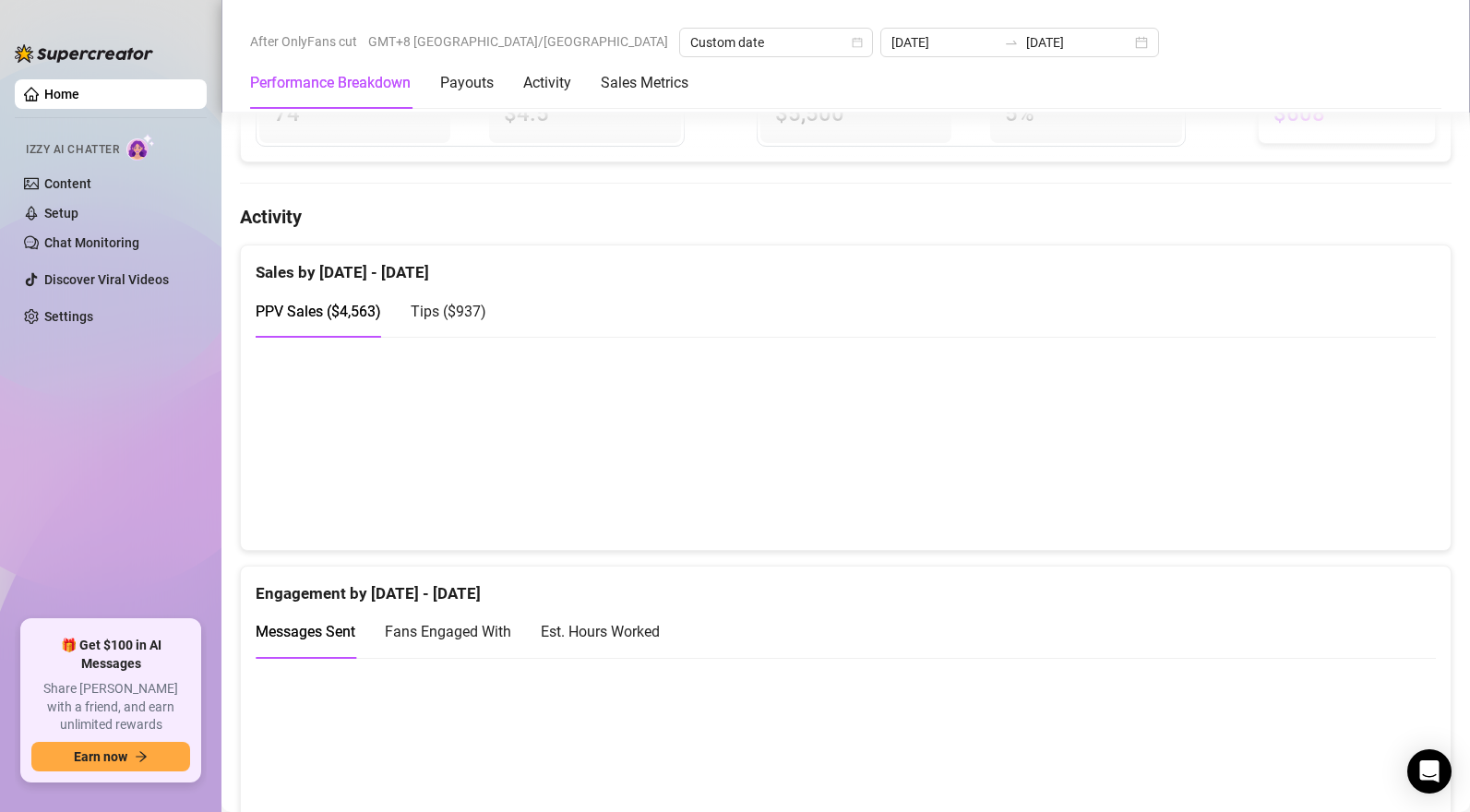
scroll to position [1067, 0]
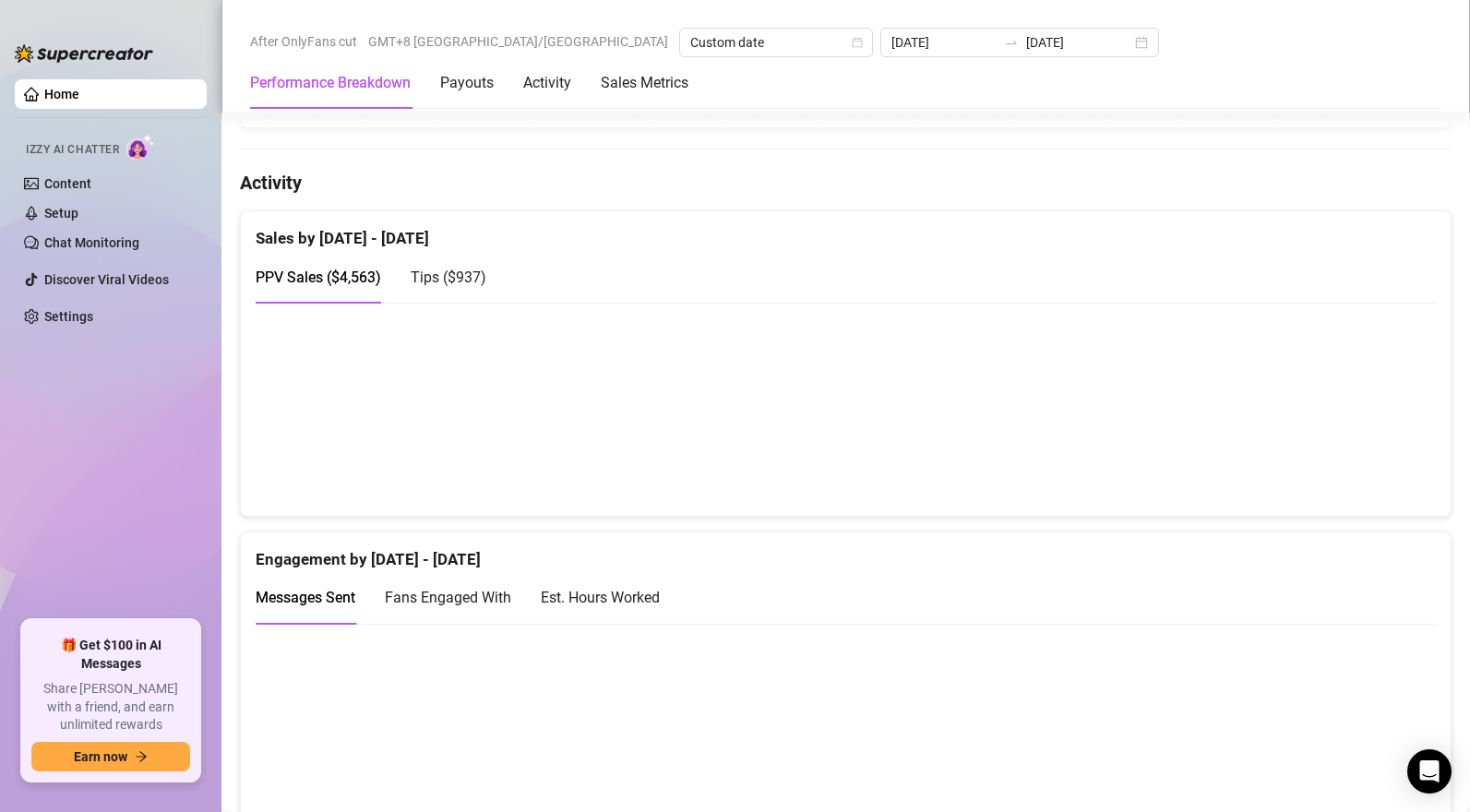
click at [434, 272] on div "Tips ( $937 )" at bounding box center [448, 278] width 76 height 24
click at [337, 277] on span "PPV Sales ( $4,563 )" at bounding box center [319, 278] width 126 height 18
click at [445, 285] on span "Tips ( $937 )" at bounding box center [448, 278] width 76 height 18
click at [338, 288] on div "PPV Sales ( $4,563 )" at bounding box center [319, 278] width 126 height 24
click at [466, 278] on span "Tips ( $937 )" at bounding box center [448, 278] width 76 height 18
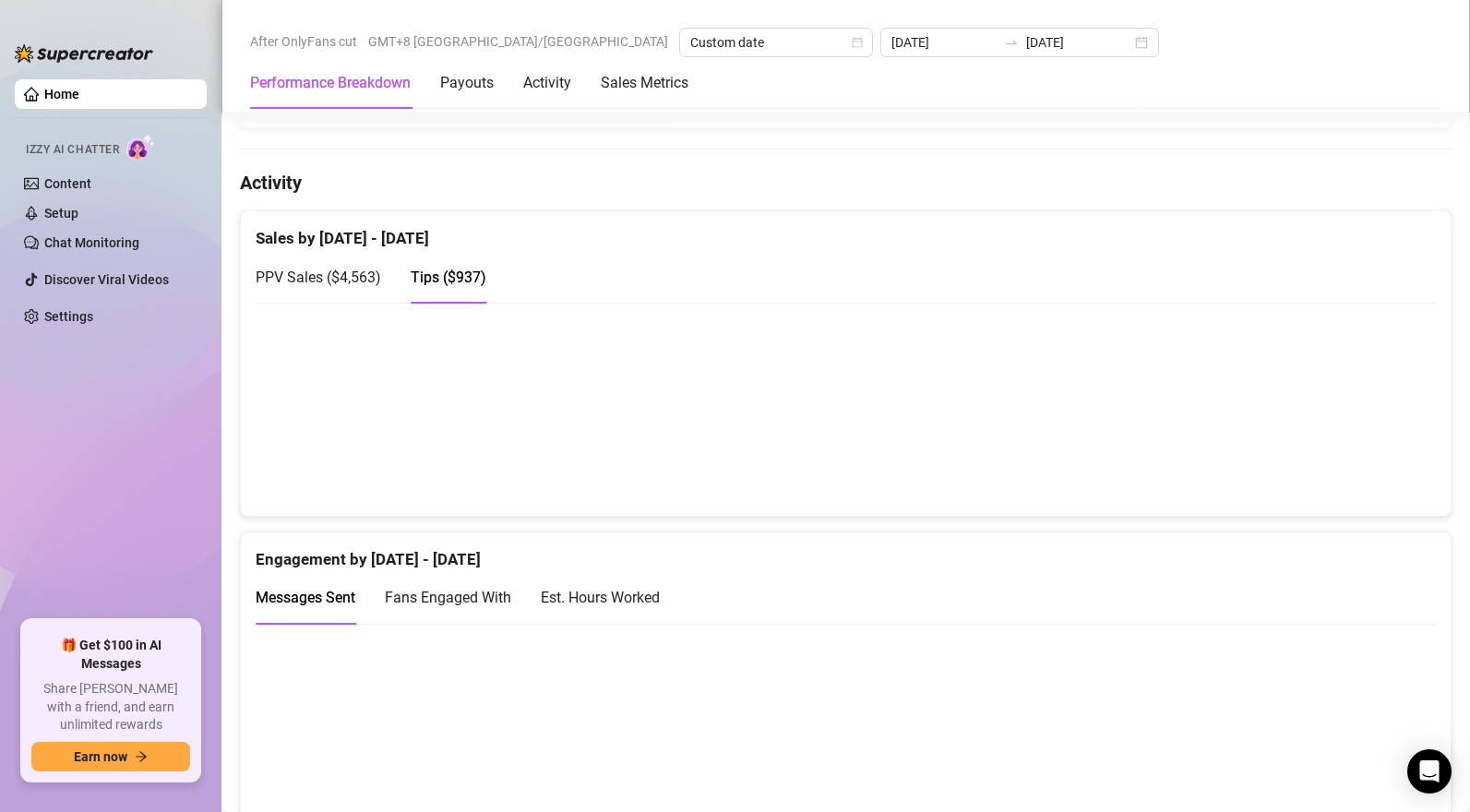
click at [368, 279] on span "PPV Sales ( $4,563 )" at bounding box center [319, 278] width 126 height 18
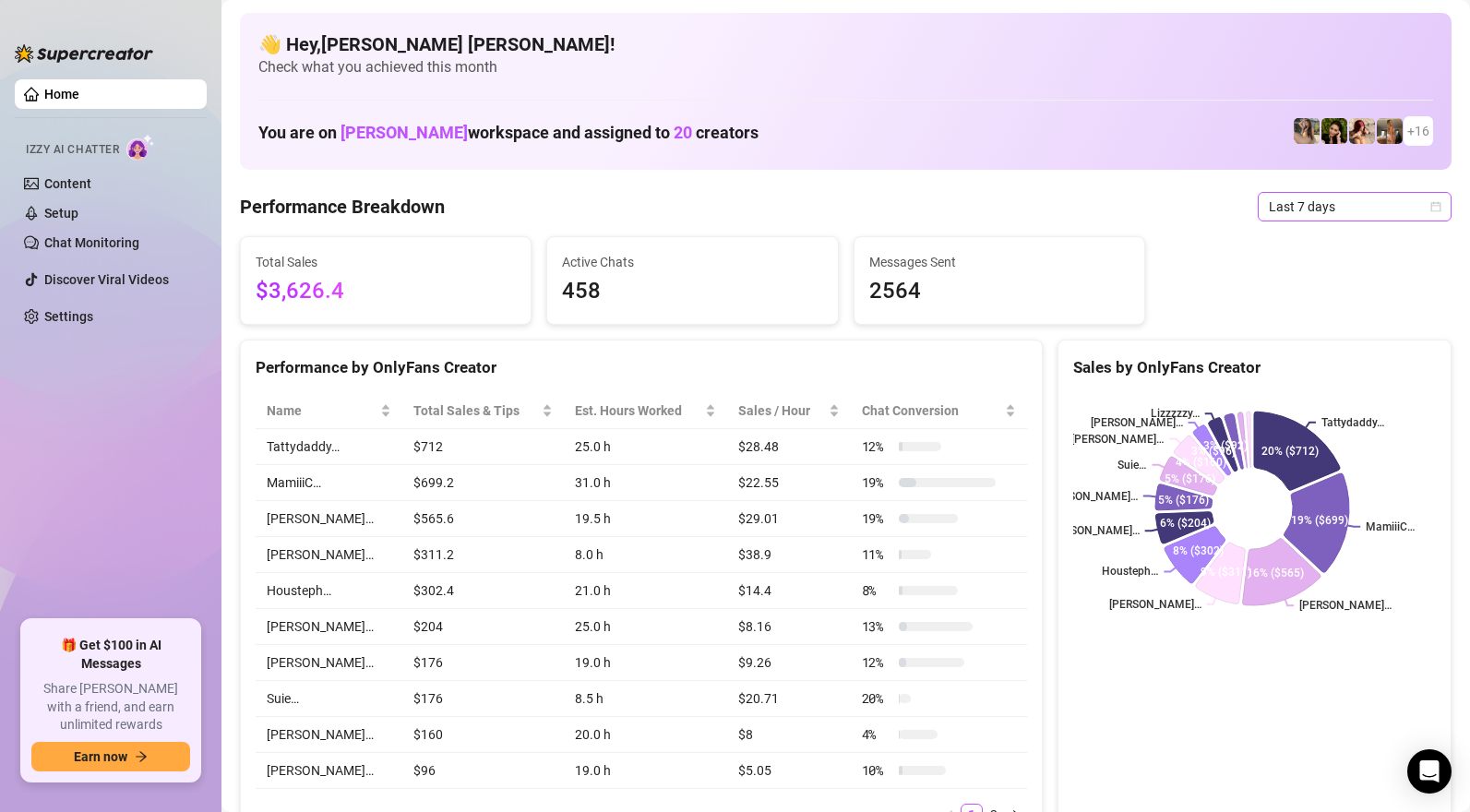
click at [1309, 212] on span "Last 7 days" at bounding box center [1354, 207] width 172 height 27
click at [1352, 200] on span "Last 7 days" at bounding box center [1354, 207] width 172 height 27
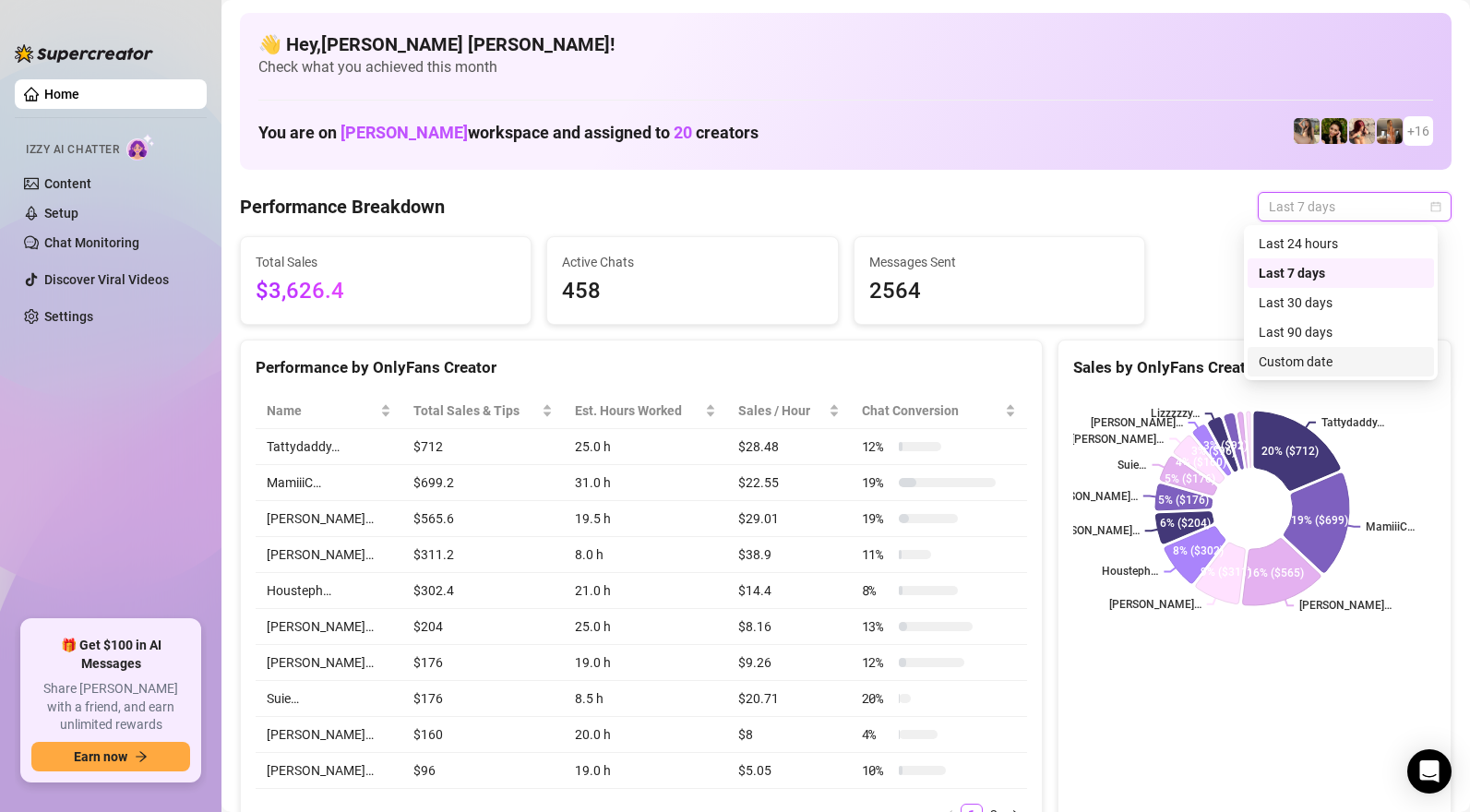
click at [1326, 351] on div "Custom date" at bounding box center [1340, 361] width 164 height 21
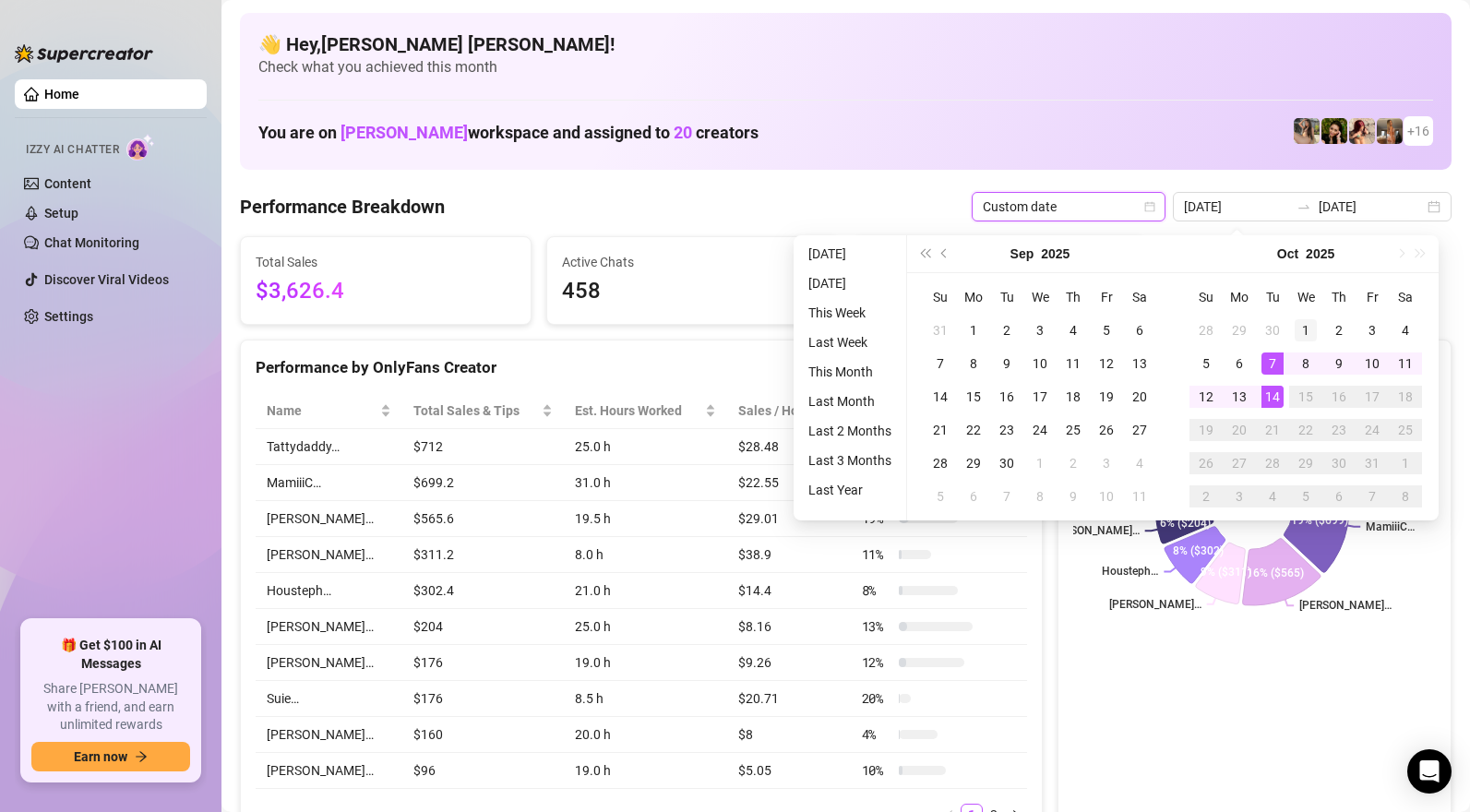
type input "[DATE]"
click at [1305, 332] on div "1" at bounding box center [1305, 330] width 23 height 23
type input "[DATE]"
click at [1274, 404] on div "14" at bounding box center [1272, 396] width 23 height 23
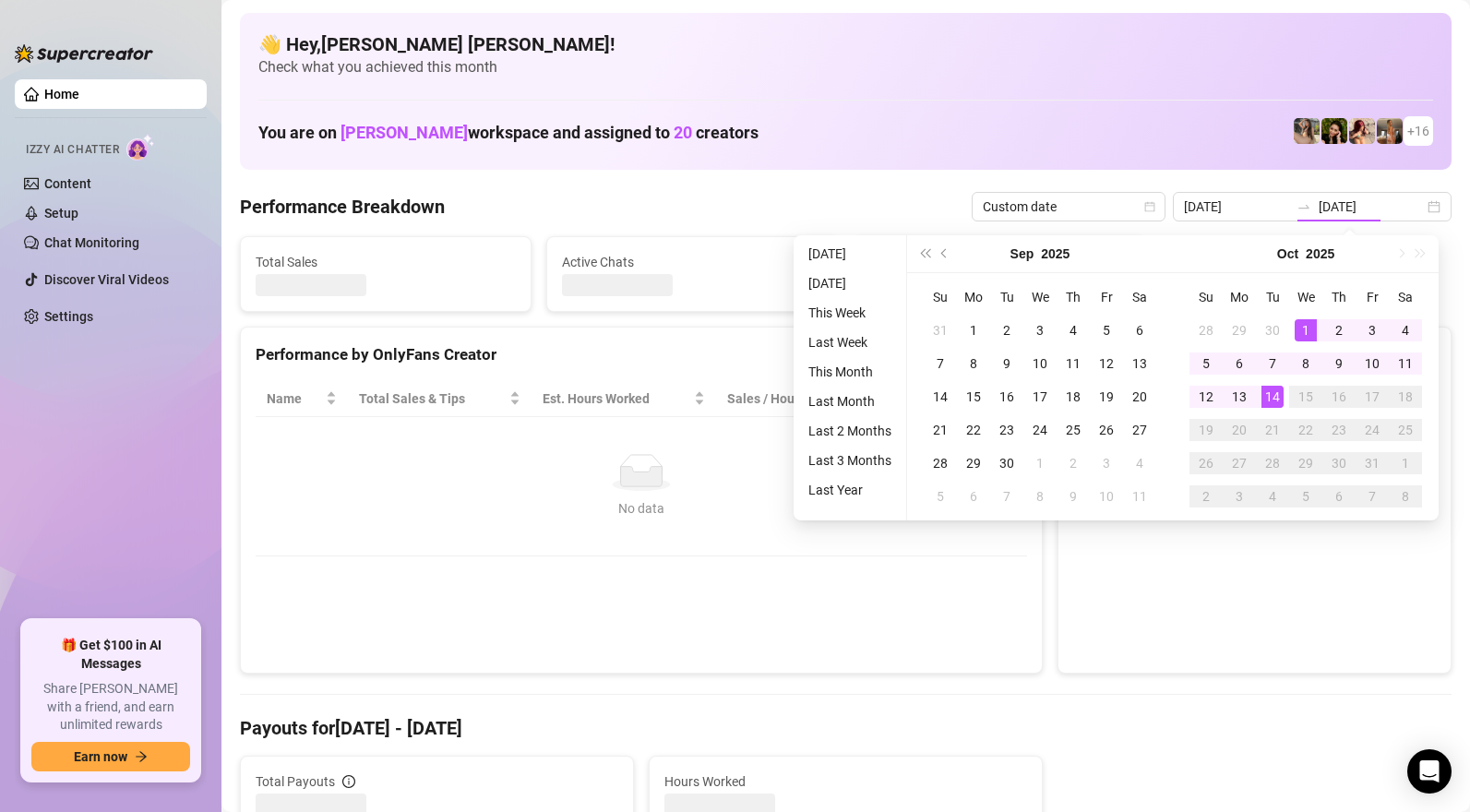
type input "[DATE]"
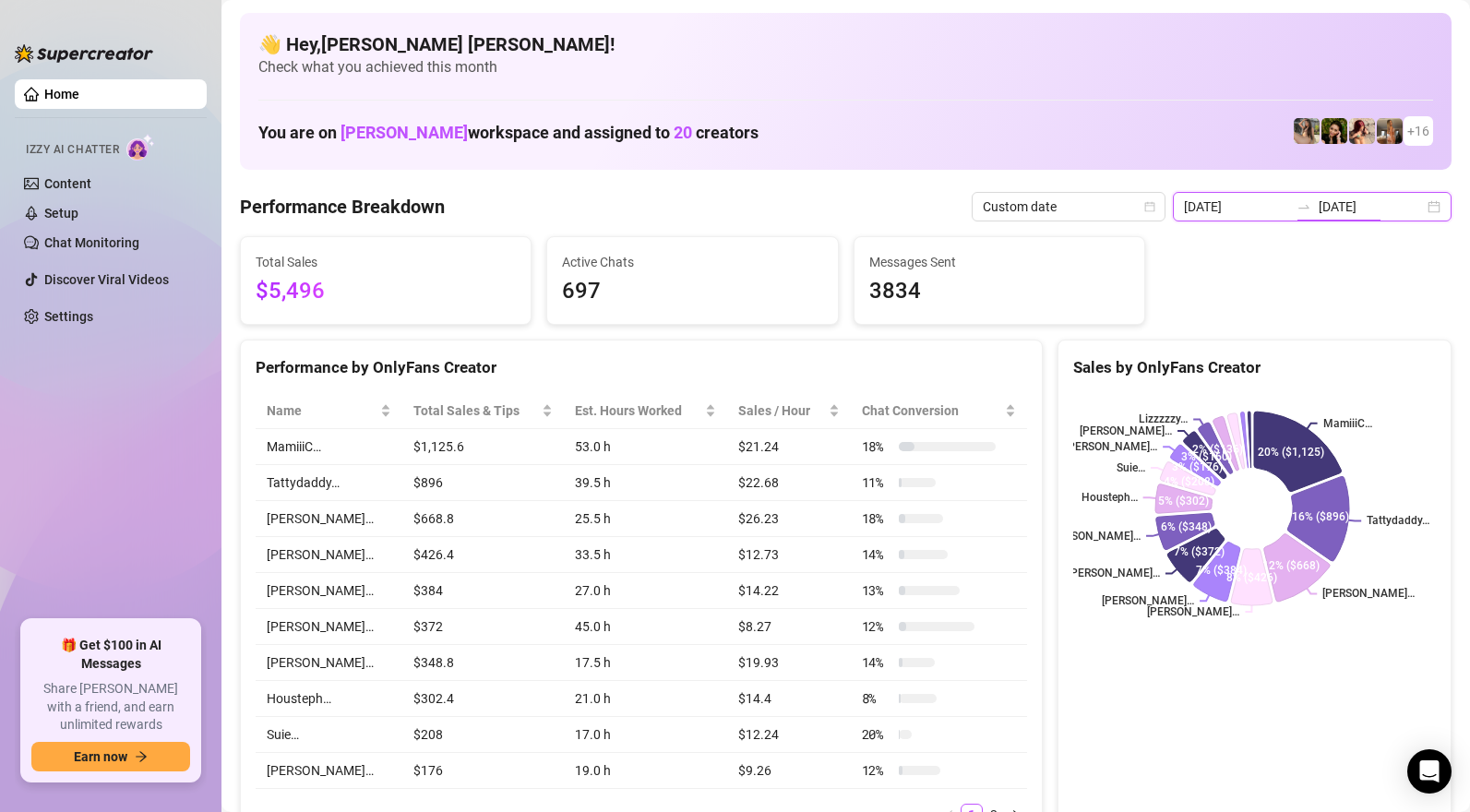
click at [1348, 206] on input "[DATE]" at bounding box center [1370, 206] width 105 height 21
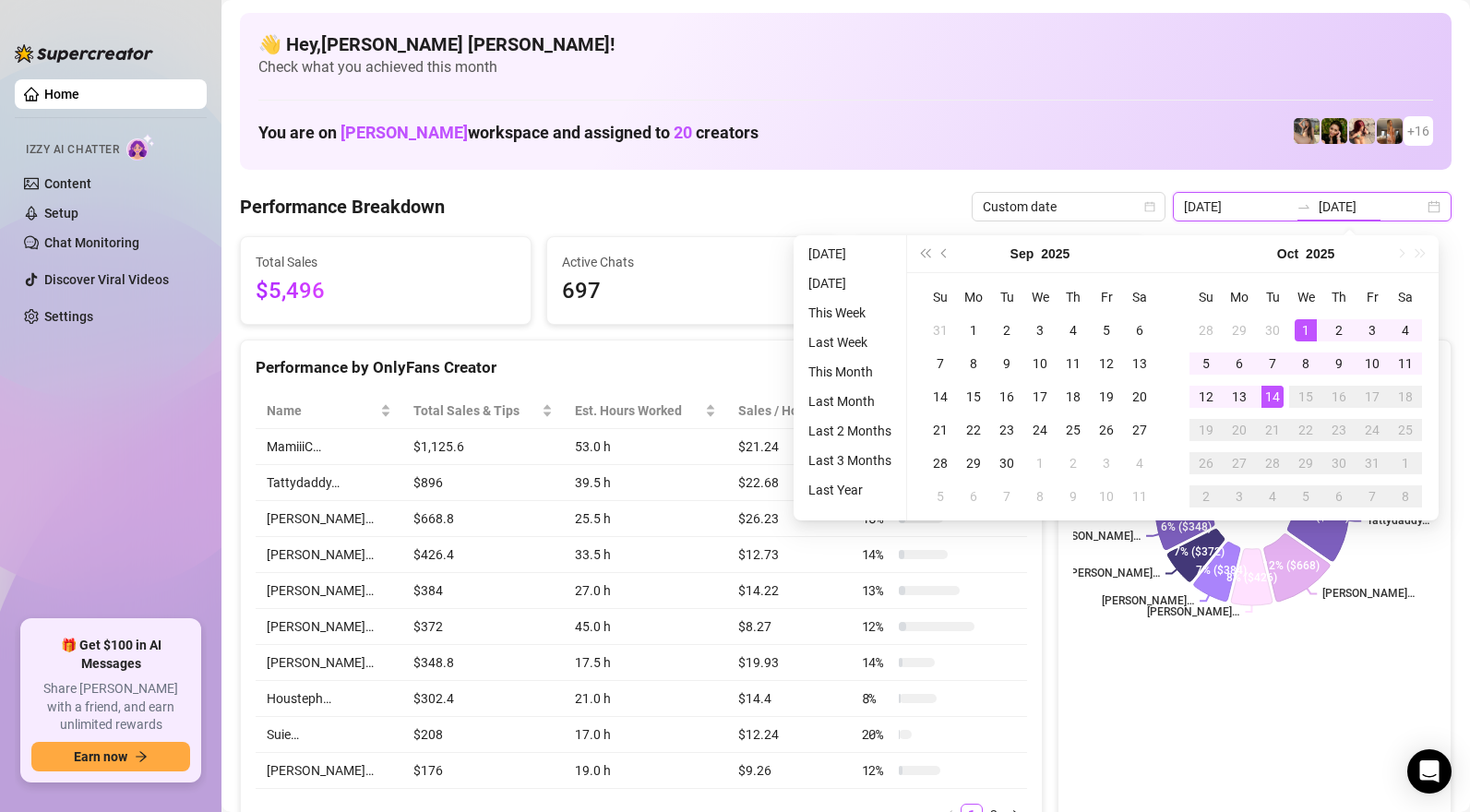
type input "[DATE]"
click at [1306, 330] on div "1" at bounding box center [1305, 330] width 23 height 23
click at [1272, 394] on div "14" at bounding box center [1272, 396] width 23 height 23
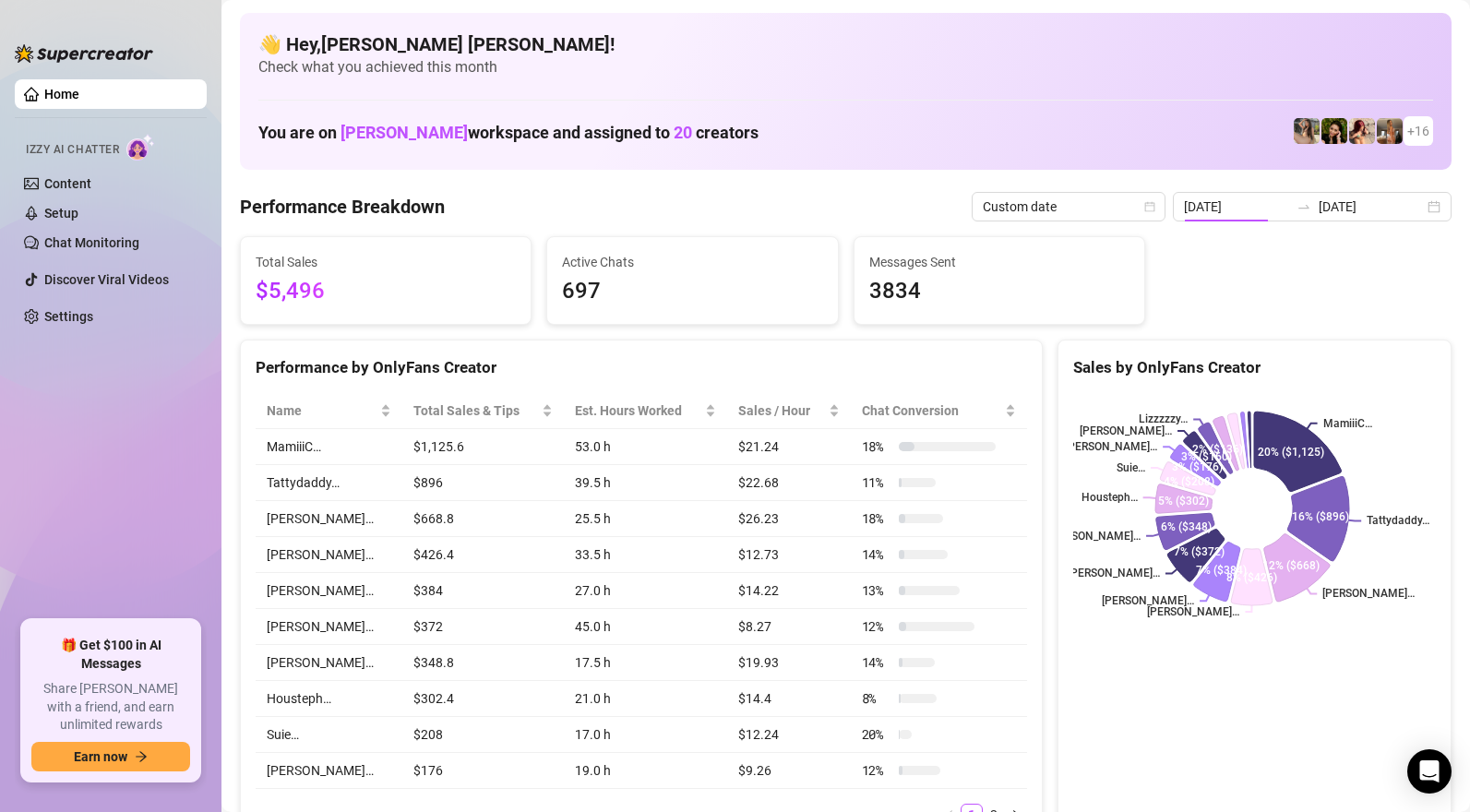
type input "[DATE]"
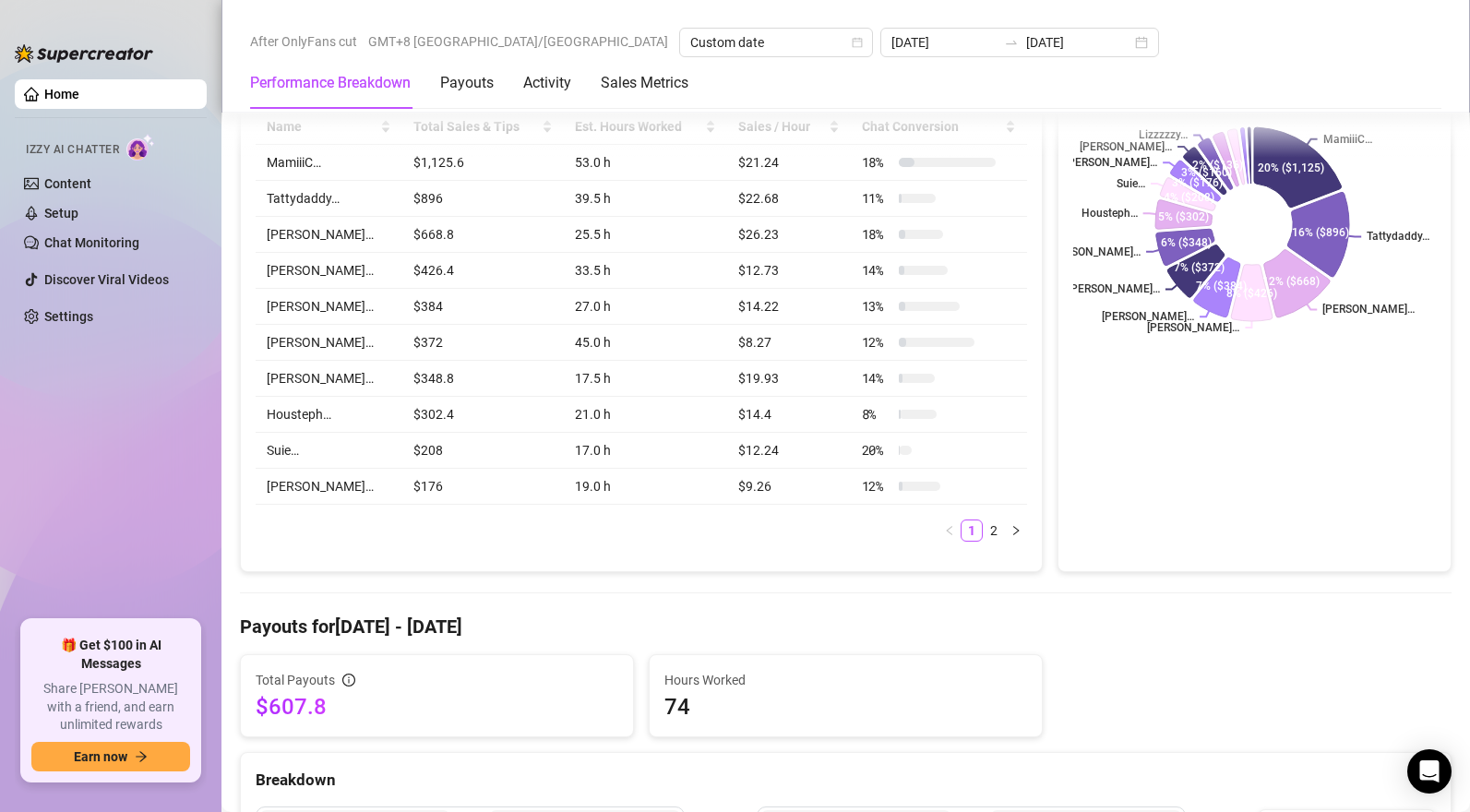
scroll to position [895, 0]
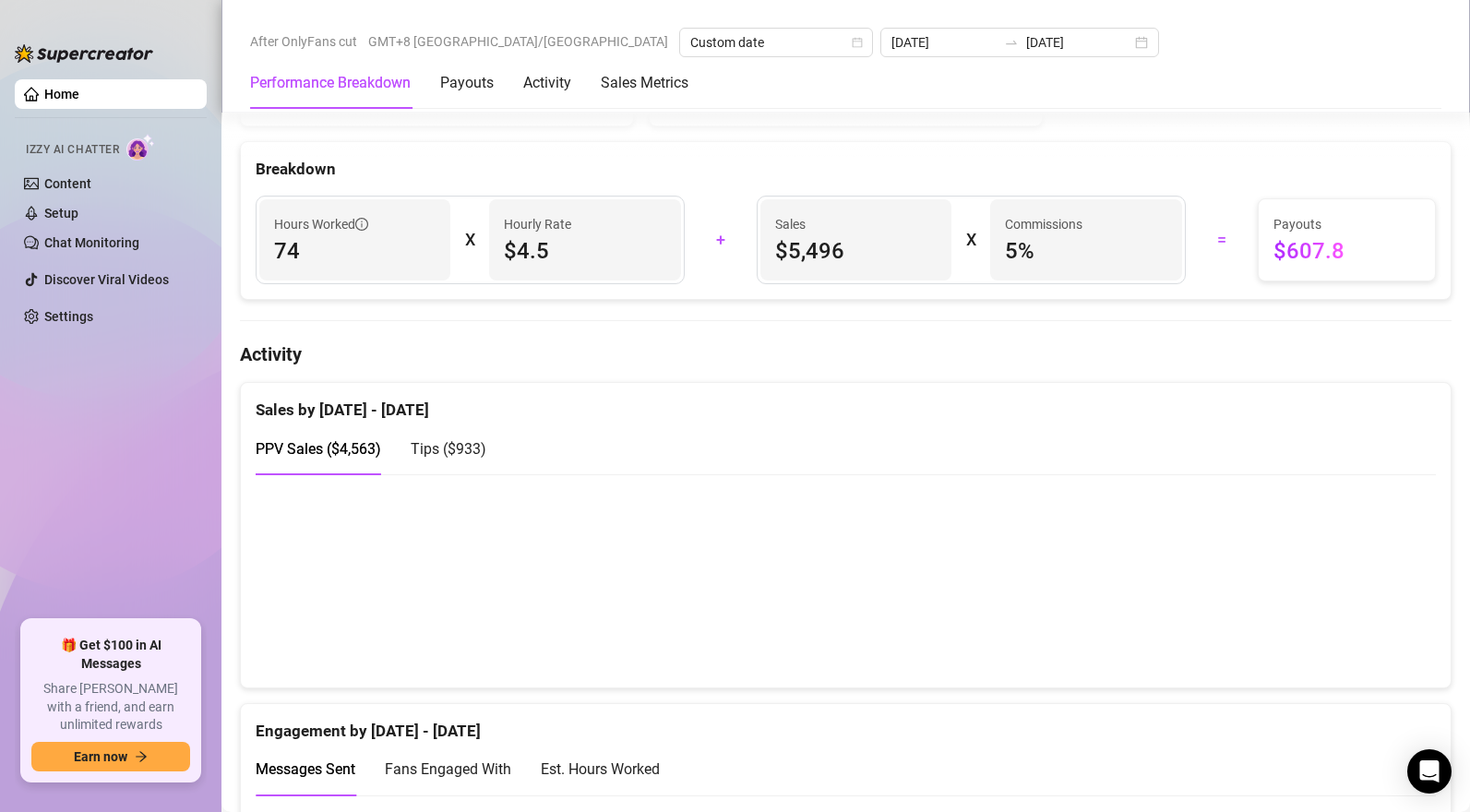
click at [443, 454] on span "Tips ( $933 )" at bounding box center [448, 449] width 76 height 18
click at [341, 456] on span "PPV Sales ( $4,563 )" at bounding box center [319, 449] width 126 height 18
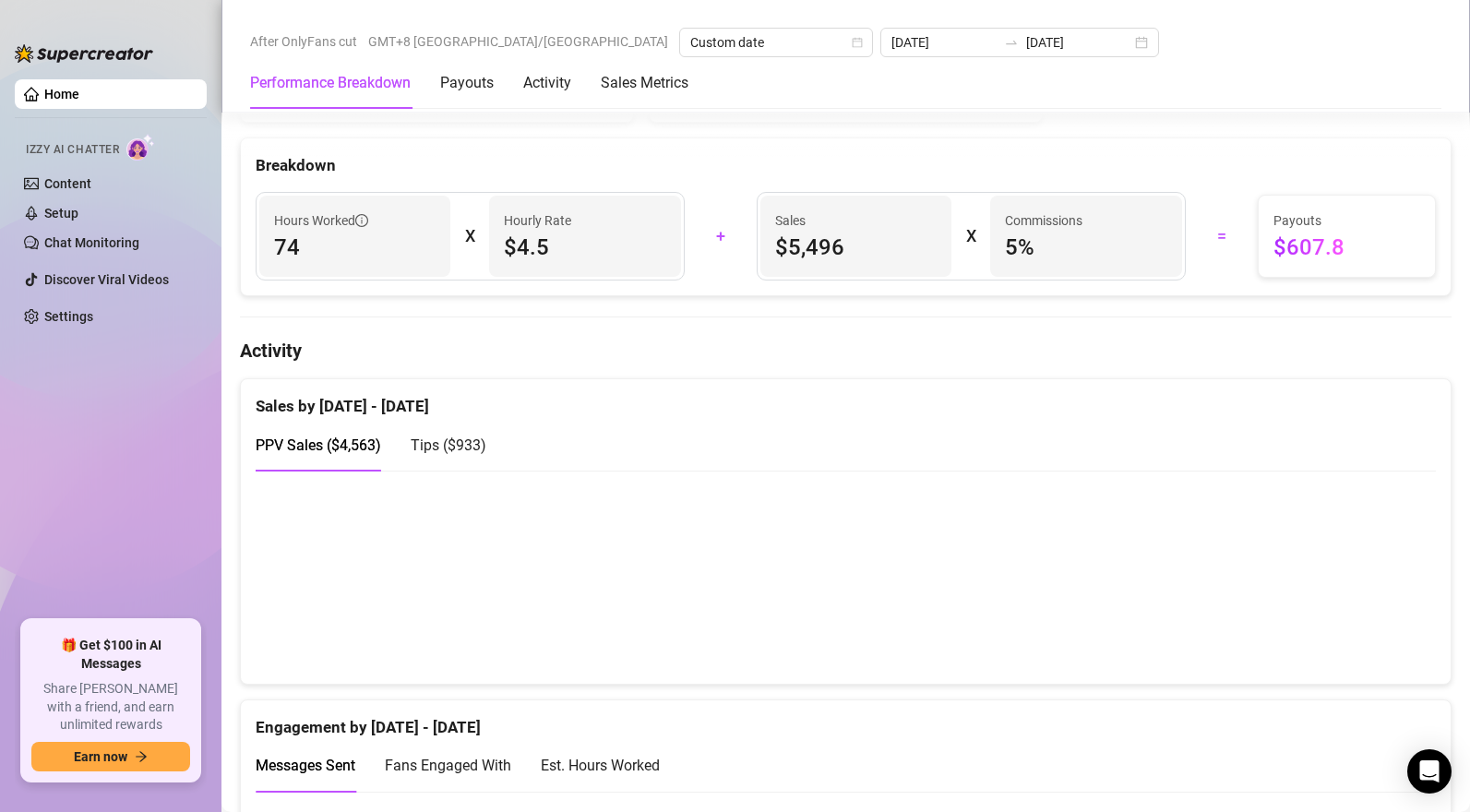
click at [476, 448] on span "Tips ( $933 )" at bounding box center [448, 445] width 76 height 18
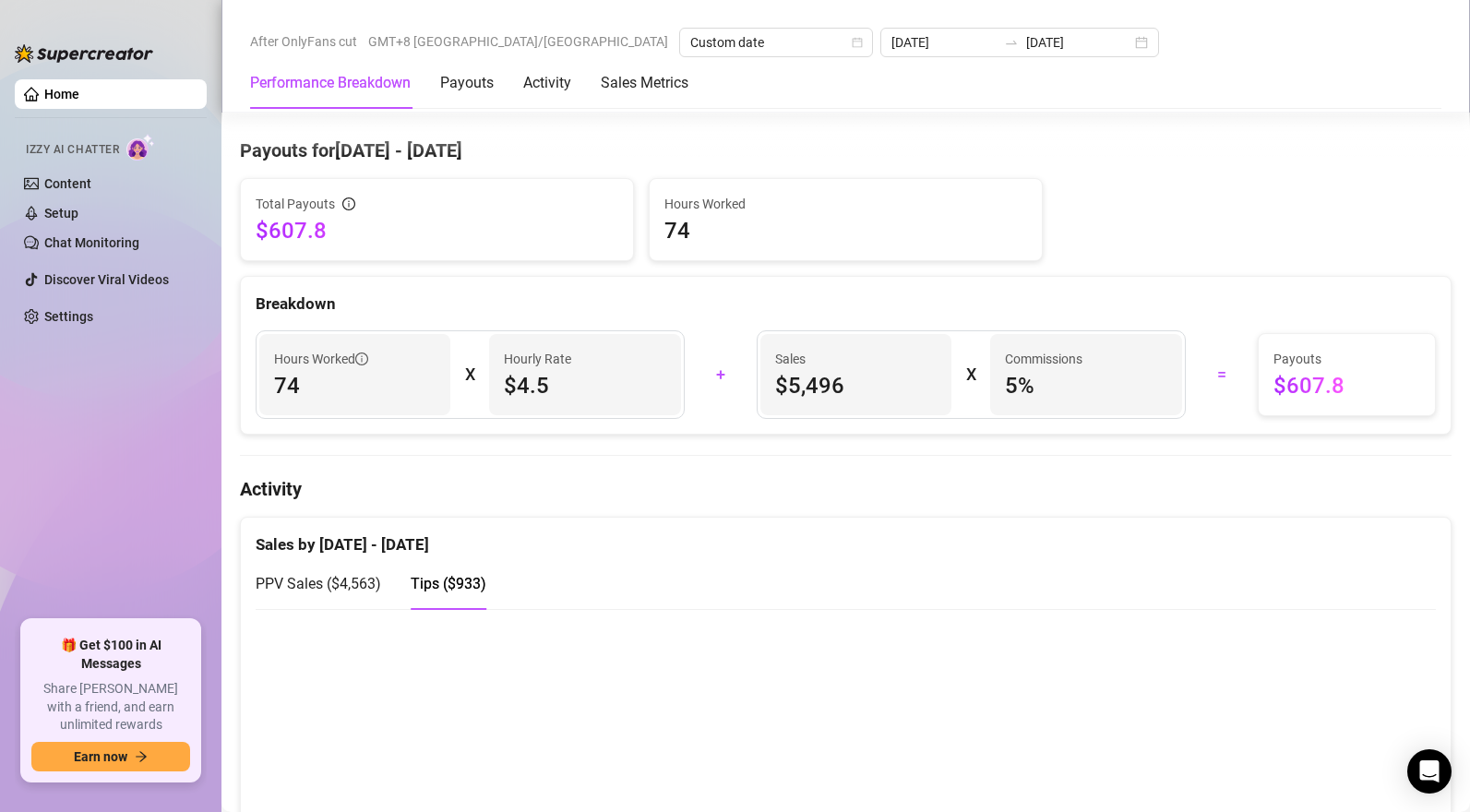
scroll to position [929, 0]
